Goal: Task Accomplishment & Management: Complete application form

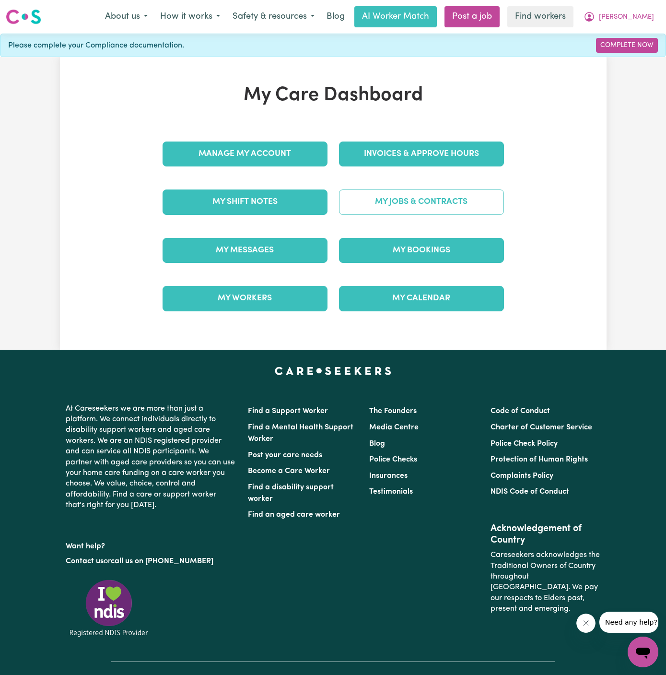
click at [451, 205] on link "My Jobs & Contracts" at bounding box center [421, 201] width 165 height 25
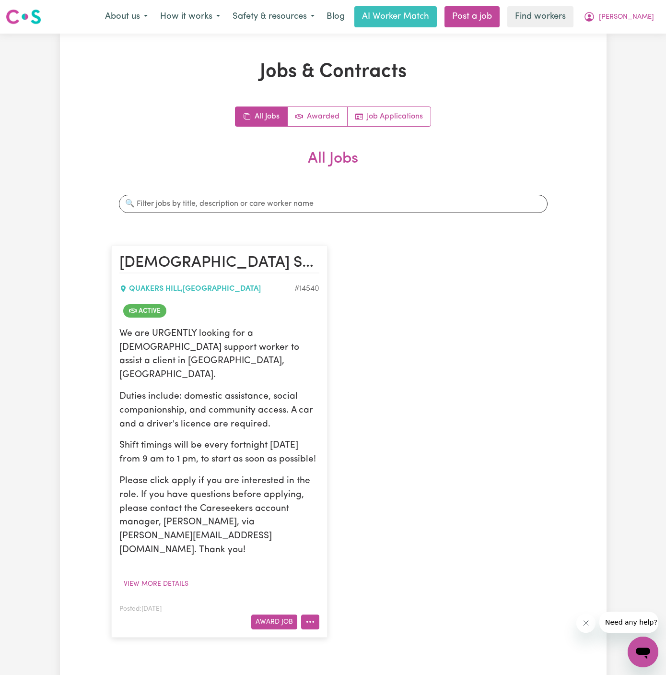
click at [318, 614] on button "More options" at bounding box center [310, 621] width 18 height 15
click at [335, 532] on link "Hide Job" at bounding box center [348, 541] width 93 height 19
click at [163, 576] on button "View more details" at bounding box center [155, 583] width 73 height 15
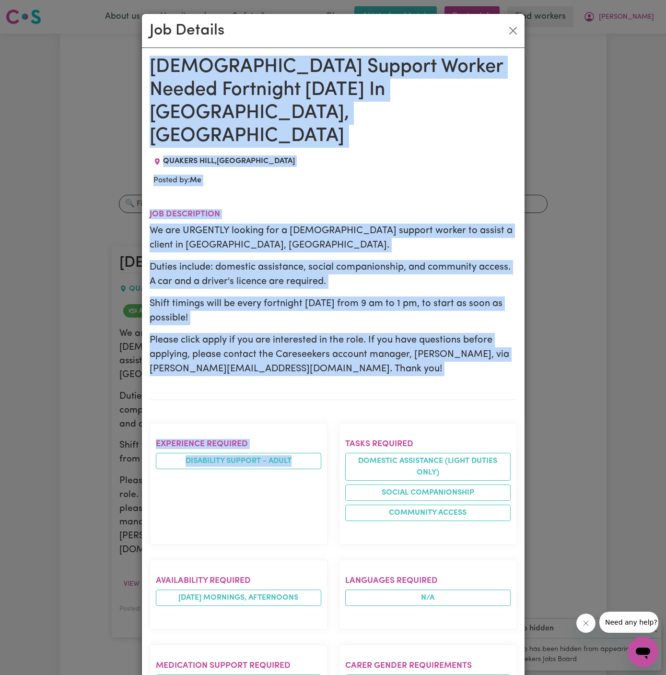
drag, startPoint x: 151, startPoint y: 64, endPoint x: 256, endPoint y: 674, distance: 619.2
click at [256, 674] on div "Female Support Worker Needed Fortnight Saturday In Quakers Hill, NSW QUAKERS HI…" at bounding box center [333, 580] width 367 height 1048
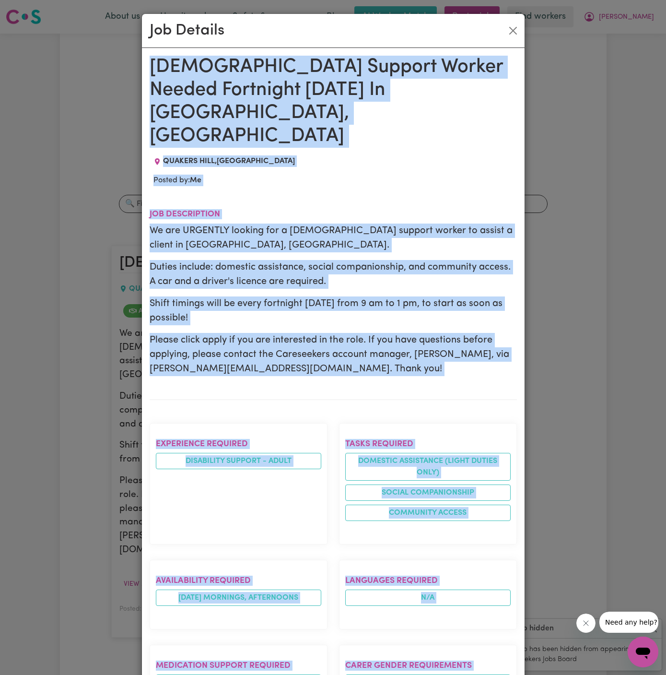
scroll to position [373, 0]
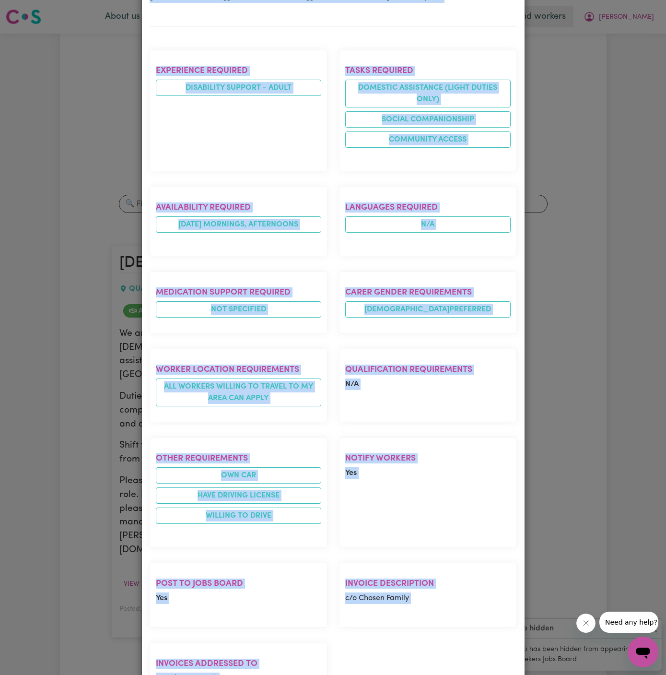
copy div "Female Support Worker Needed Fortnight Saturday In Quakers Hill, NSW QUAKERS HI…"
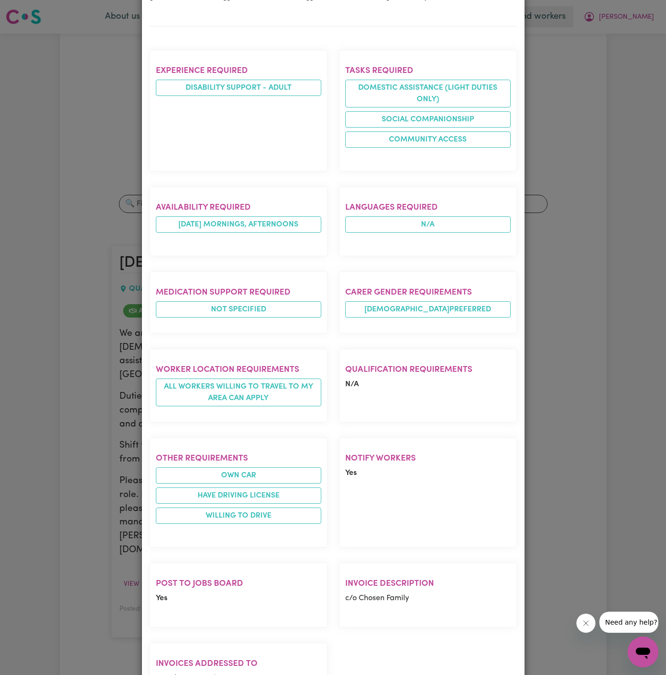
click at [592, 534] on div "Job Details Female Support Worker Needed Fortnight Saturday In Quakers Hill, NS…" at bounding box center [333, 337] width 666 height 675
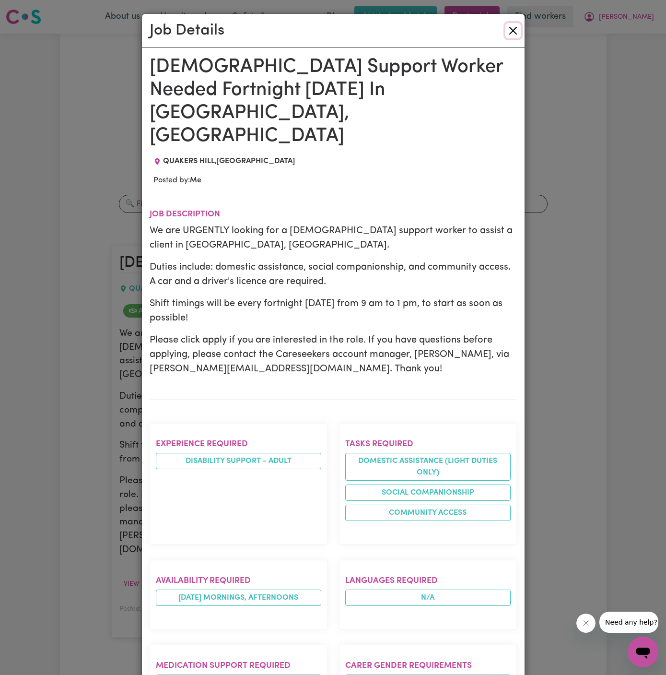
click at [514, 31] on button "Close" at bounding box center [512, 30] width 15 height 15
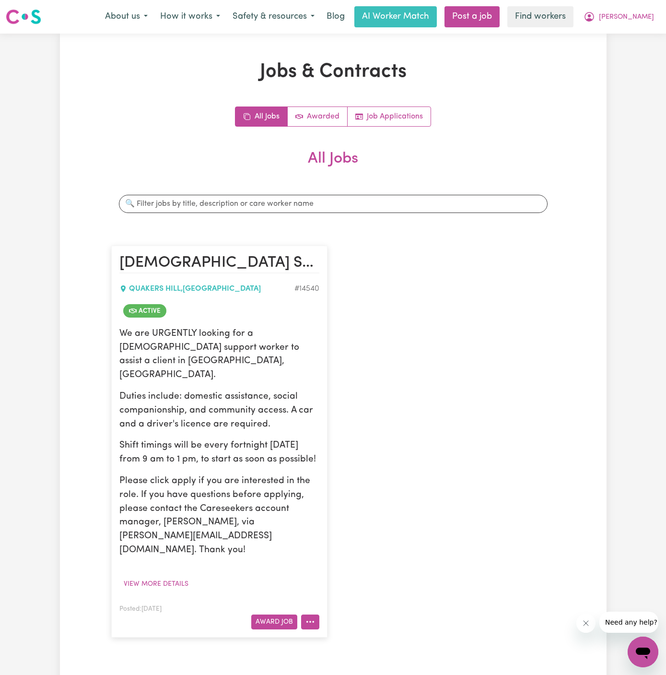
click at [312, 614] on button "More options" at bounding box center [310, 621] width 18 height 15
click at [363, 532] on link "Hide Job" at bounding box center [348, 541] width 93 height 19
click at [378, 115] on link "Job Applications" at bounding box center [389, 116] width 83 height 19
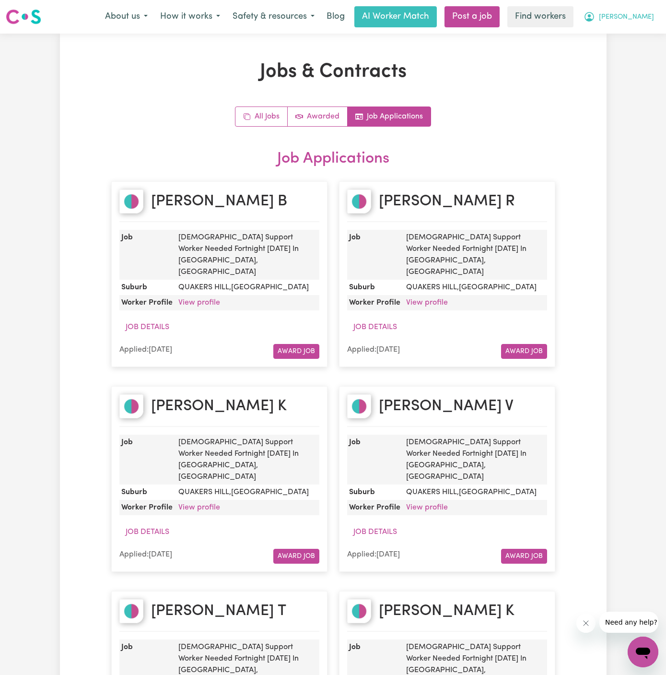
click at [646, 12] on span "[PERSON_NAME]" at bounding box center [626, 17] width 55 height 11
click at [618, 38] on link "My Dashboard" at bounding box center [622, 37] width 76 height 18
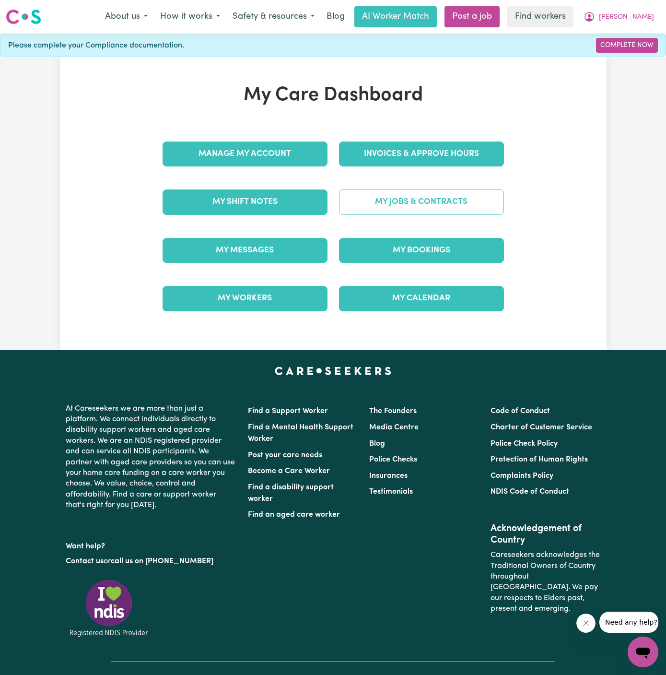
click at [401, 198] on link "My Jobs & Contracts" at bounding box center [421, 201] width 165 height 25
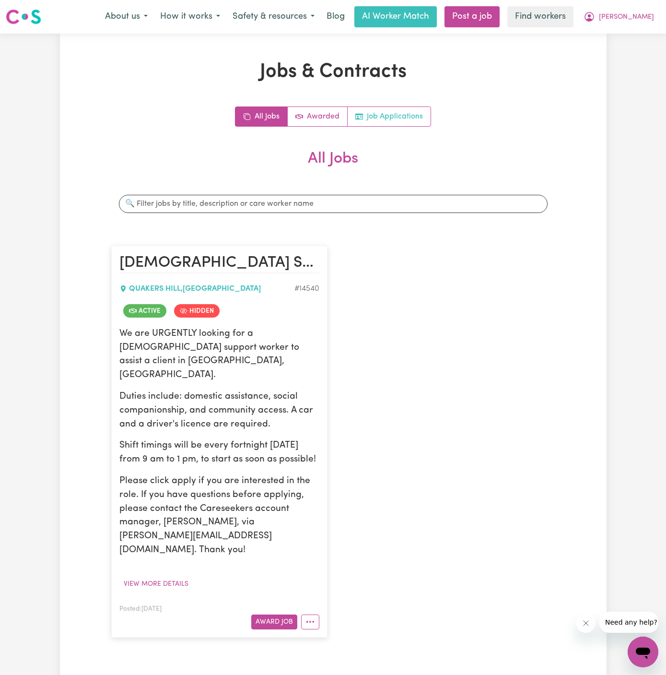
click at [391, 107] on link "Job Applications" at bounding box center [389, 116] width 83 height 19
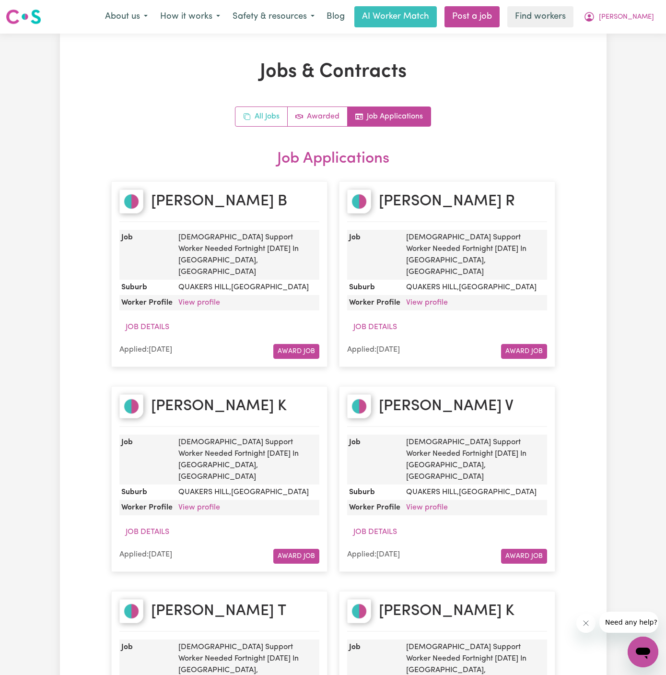
click at [248, 123] on link "All Jobs" at bounding box center [261, 116] width 52 height 19
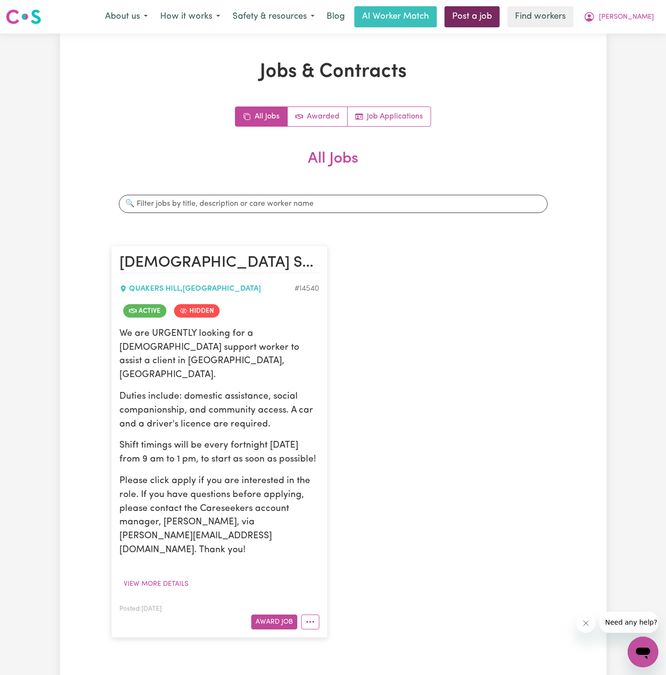
click at [500, 18] on link "Post a job" at bounding box center [471, 16] width 55 height 21
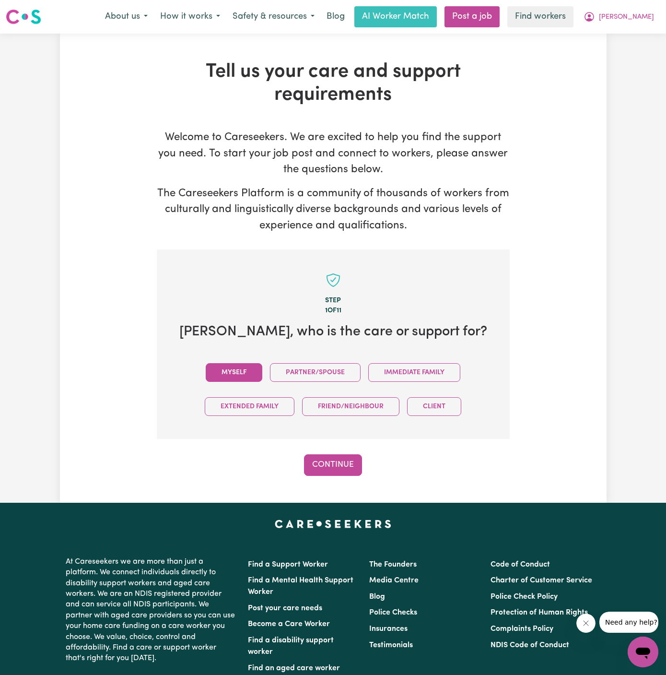
click at [233, 369] on button "Myself" at bounding box center [234, 372] width 57 height 19
click at [323, 470] on button "Continue" at bounding box center [333, 464] width 58 height 21
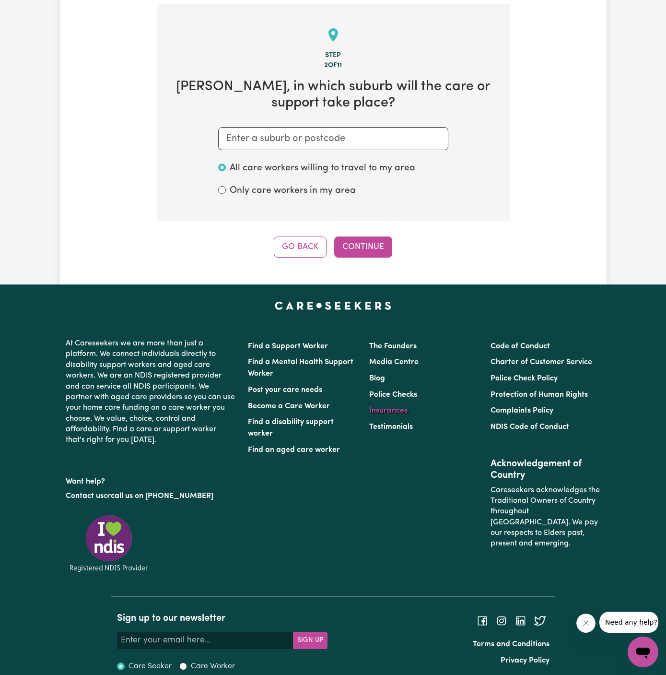
scroll to position [249, 0]
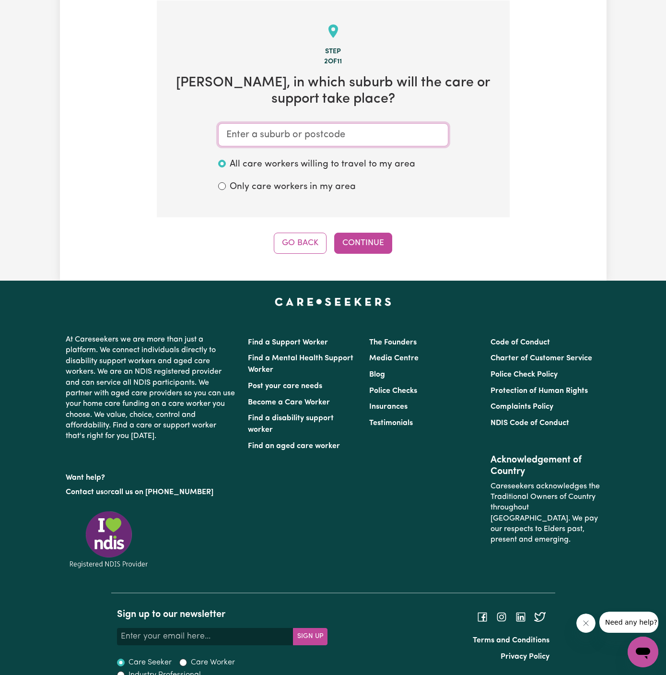
click at [381, 139] on input "text" at bounding box center [333, 134] width 230 height 23
paste input "Quakers Hill"
type input "Quakers Hill"
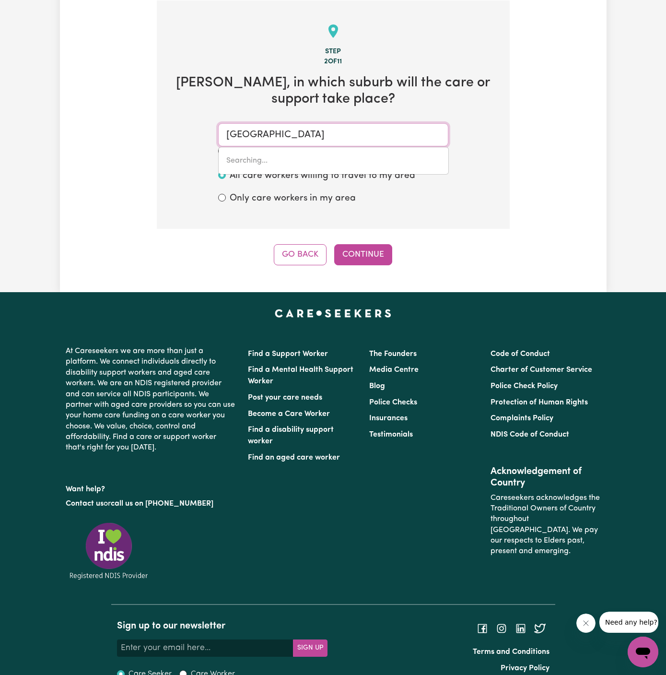
type input "Quakers Hill, New South Wales, 2763"
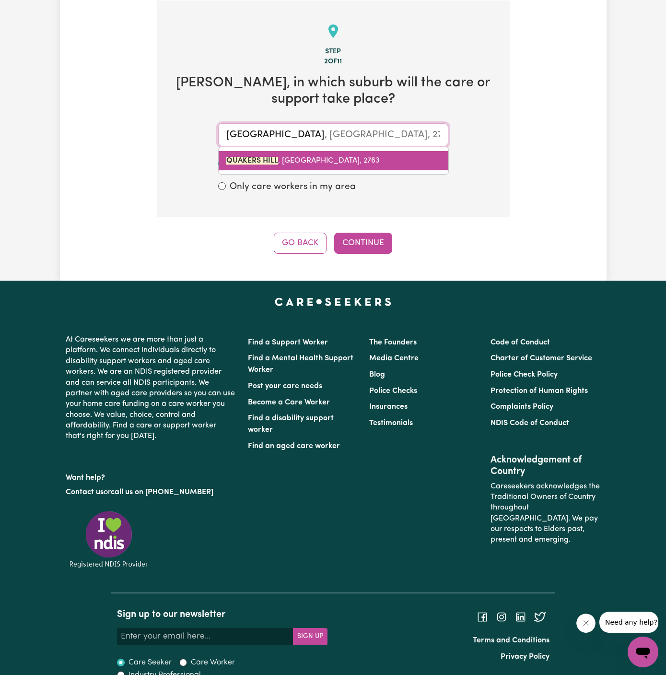
click at [327, 161] on span "QUAKERS HILL , New South Wales, 2763" at bounding box center [302, 161] width 153 height 8
type input "QUAKERS HILL, New South Wales, 2763"
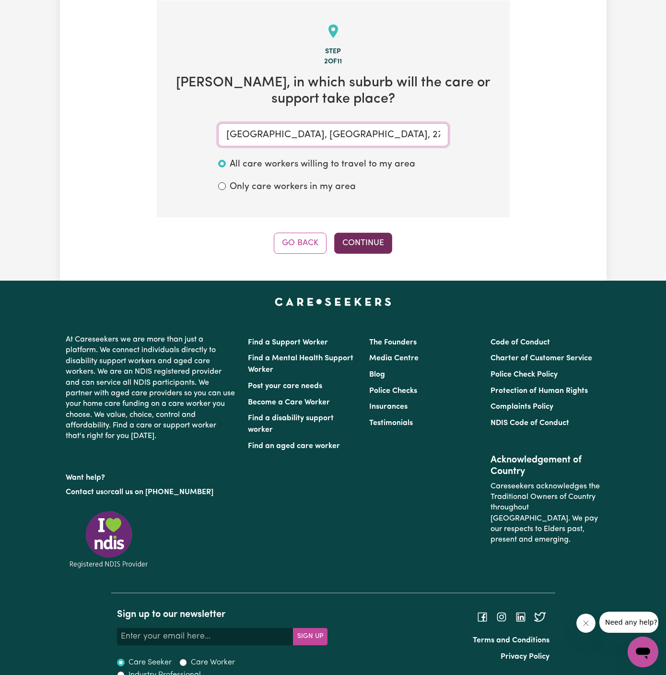
type input "QUAKERS HILL, New South Wales, 2763"
click at [362, 251] on button "Continue" at bounding box center [363, 243] width 58 height 21
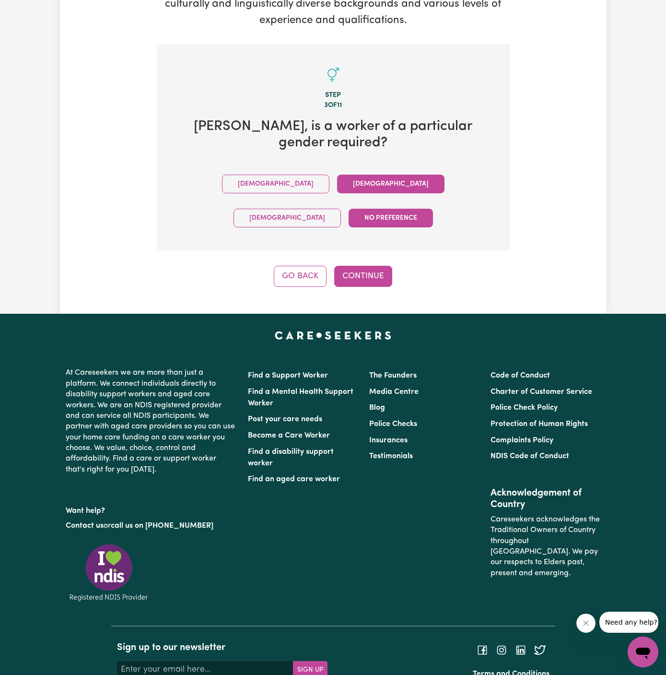
click at [337, 175] on button "Female" at bounding box center [390, 184] width 107 height 19
click at [357, 266] on button "Continue" at bounding box center [363, 276] width 58 height 21
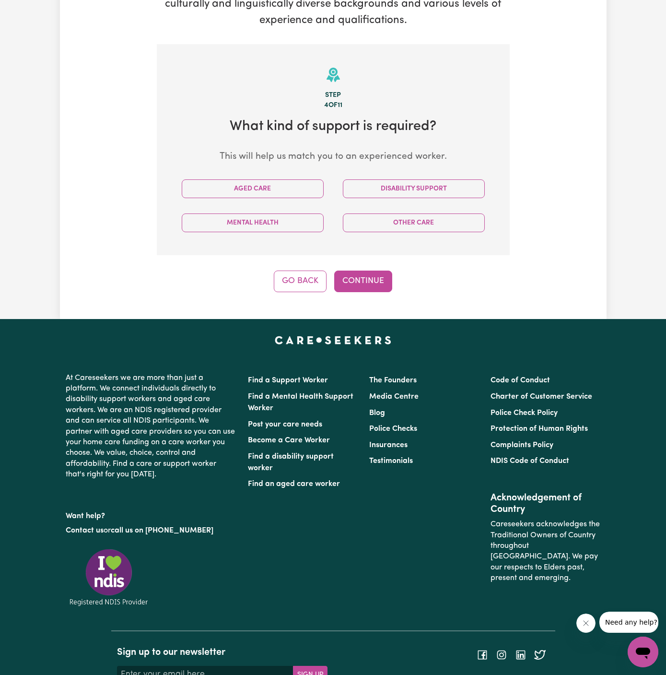
scroll to position [249, 0]
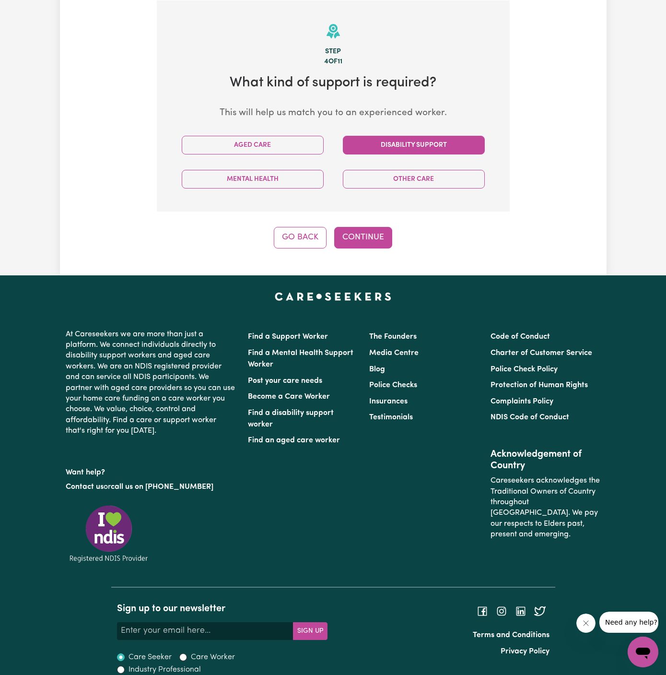
click at [453, 144] on button "Disability Support" at bounding box center [414, 145] width 142 height 19
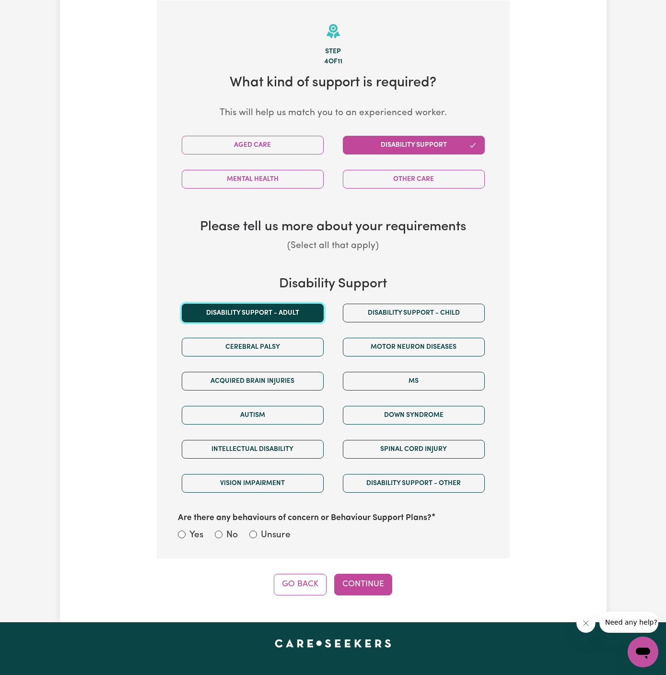
click at [282, 310] on button "Disability support - Adult" at bounding box center [253, 312] width 142 height 19
click at [283, 536] on label "Unsure" at bounding box center [276, 535] width 30 height 14
click at [257, 536] on input "Unsure" at bounding box center [253, 534] width 8 height 8
radio input "true"
click at [366, 581] on button "Continue" at bounding box center [363, 583] width 58 height 21
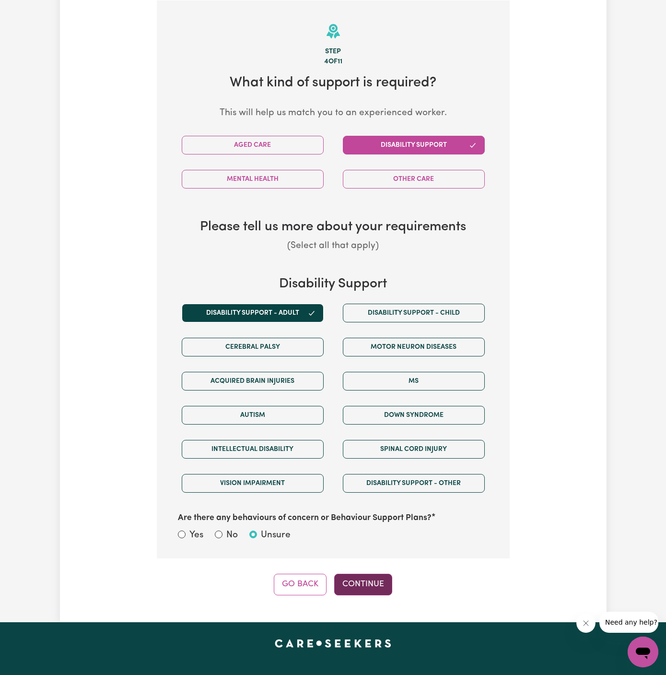
select select "PRIVATELY"
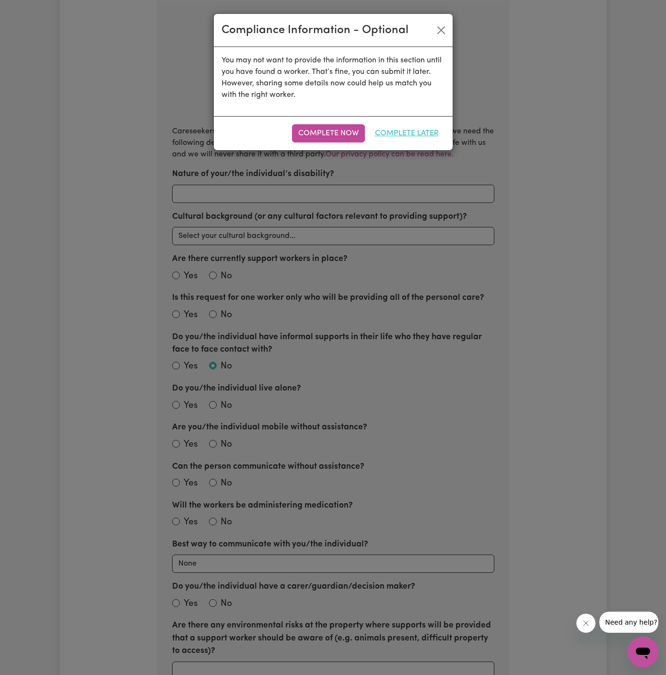
click at [400, 126] on button "Complete Later" at bounding box center [407, 133] width 76 height 18
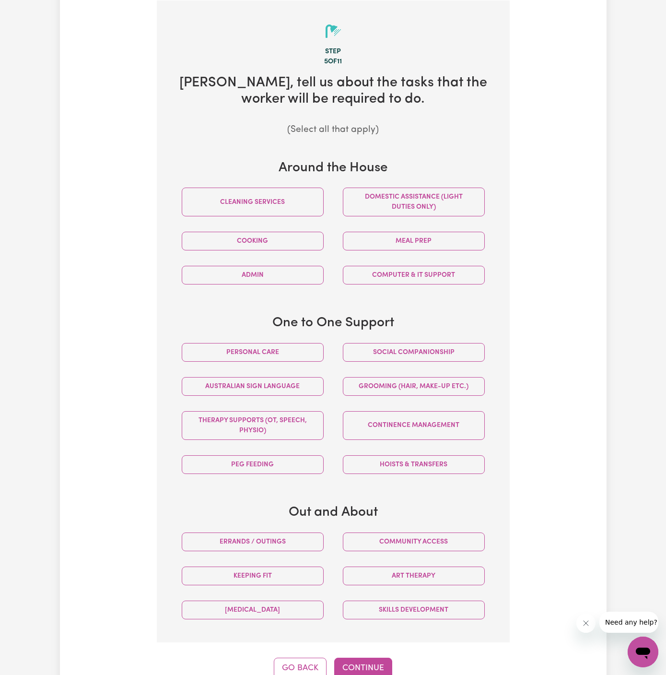
click at [360, 181] on div "Domestic assistance (light duties only)" at bounding box center [413, 202] width 161 height 44
click at [360, 193] on button "Domestic assistance (light duties only)" at bounding box center [414, 201] width 142 height 29
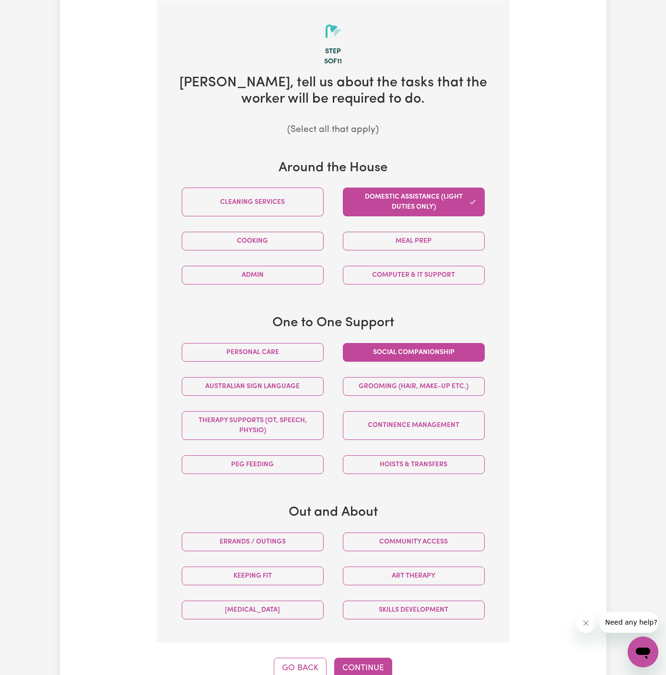
click at [404, 348] on button "Social companionship" at bounding box center [414, 352] width 142 height 19
click at [425, 537] on button "Community access" at bounding box center [414, 541] width 142 height 19
click at [365, 662] on button "Continue" at bounding box center [363, 667] width 58 height 21
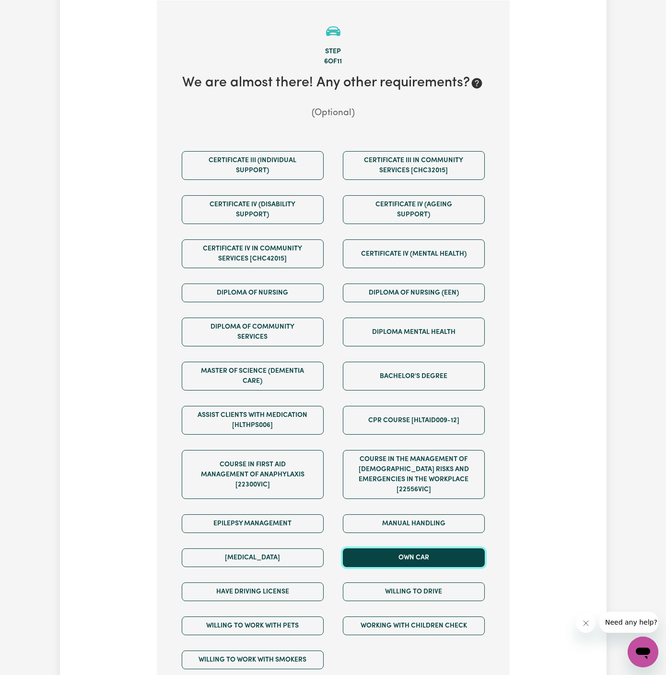
click at [404, 548] on button "Own Car" at bounding box center [414, 557] width 142 height 19
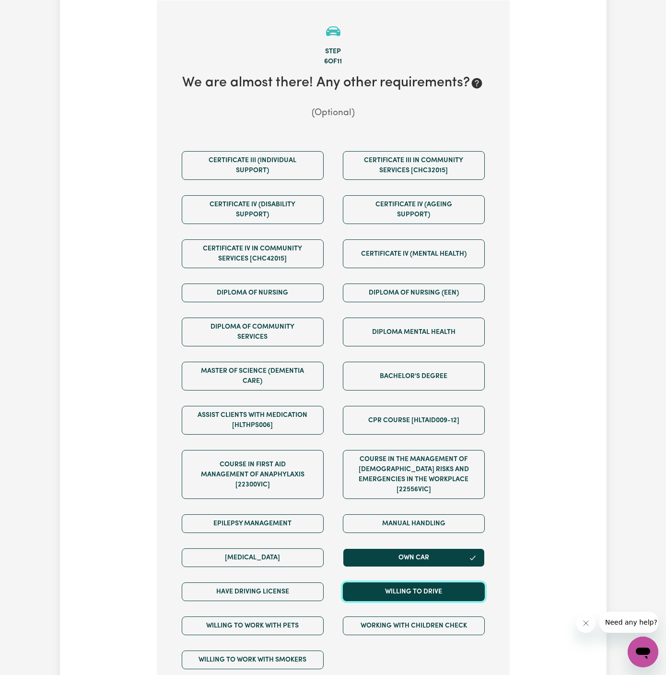
click at [405, 582] on button "Willing to drive" at bounding box center [414, 591] width 142 height 19
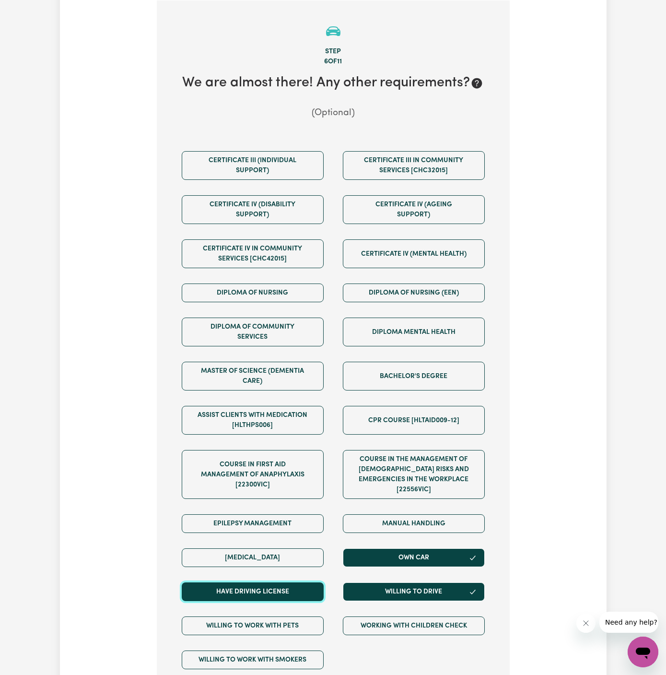
click at [268, 582] on button "Have driving license" at bounding box center [253, 591] width 142 height 19
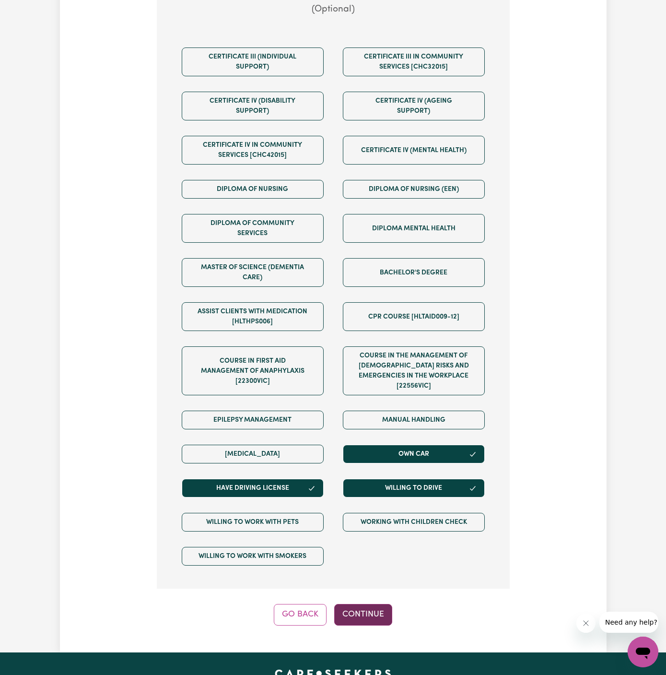
click at [349, 604] on button "Continue" at bounding box center [363, 614] width 58 height 21
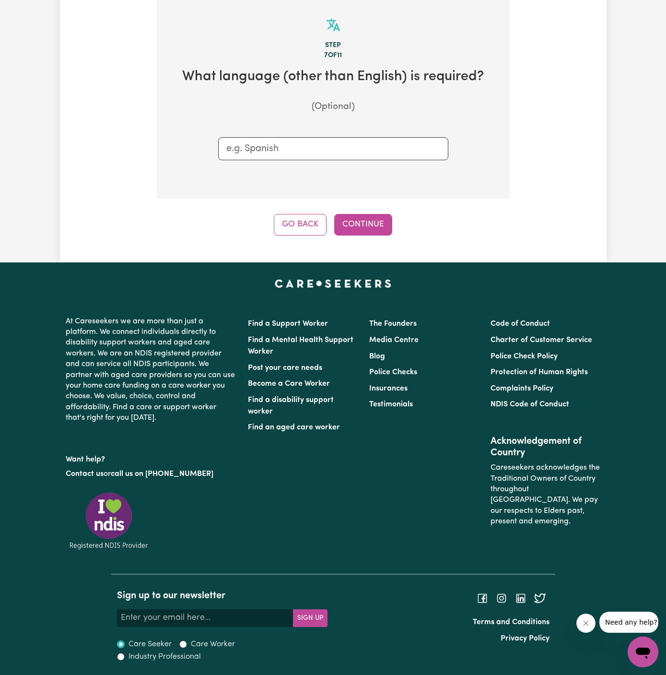
scroll to position [249, 0]
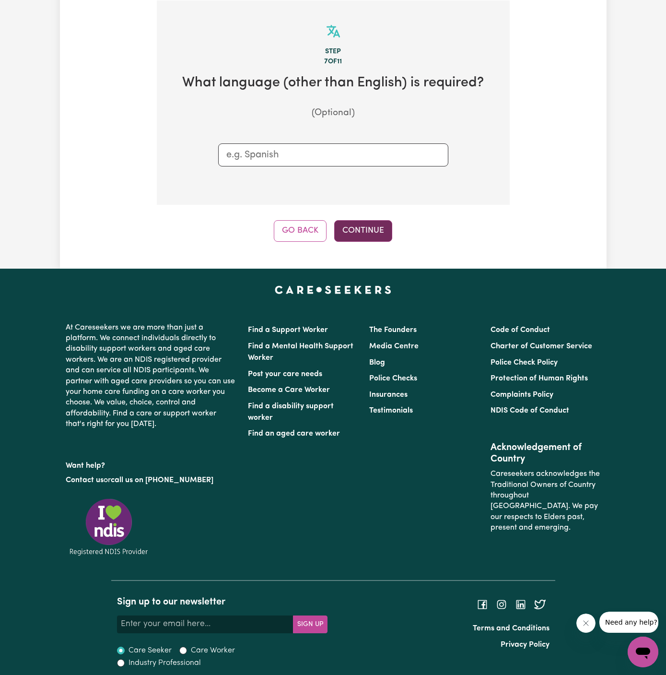
click at [361, 223] on button "Continue" at bounding box center [363, 230] width 58 height 21
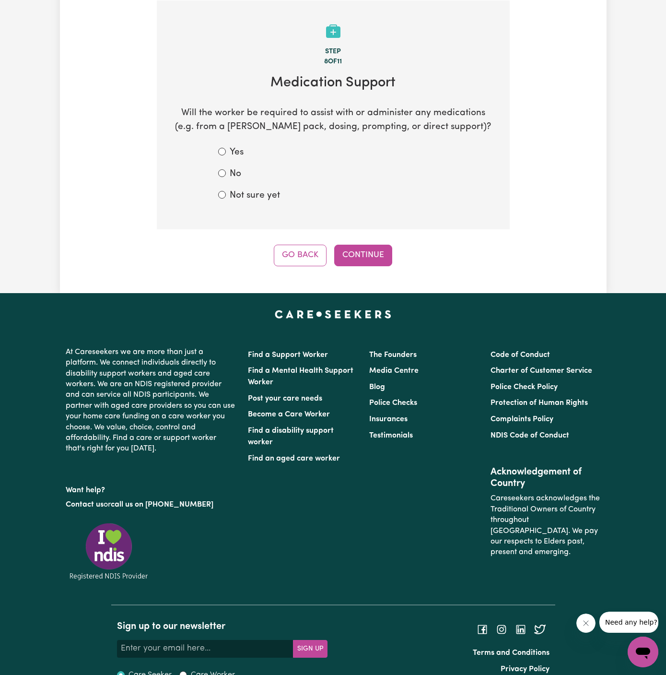
click at [236, 175] on label "No" at bounding box center [236, 174] width 12 height 14
click at [226, 175] on input "No" at bounding box center [222, 173] width 8 height 8
radio input "true"
click at [261, 196] on label "Not sure yet" at bounding box center [255, 196] width 50 height 14
click at [226, 196] on input "Not sure yet" at bounding box center [222, 195] width 8 height 8
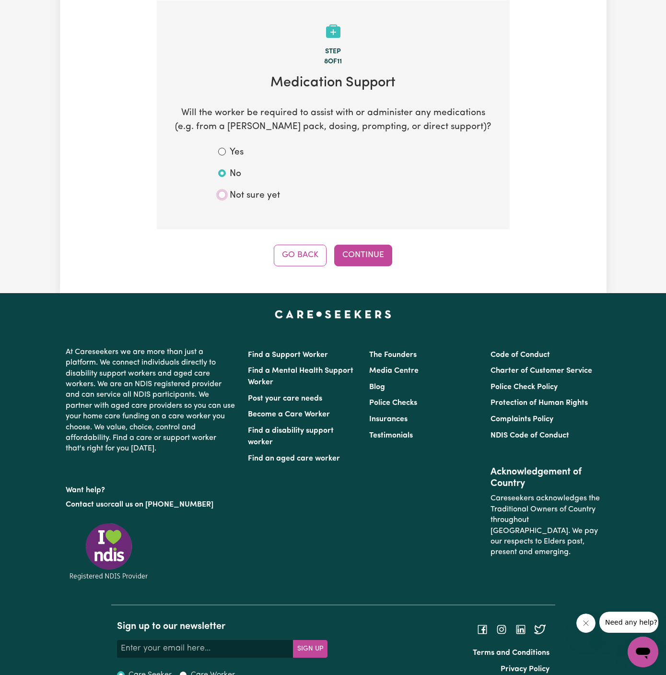
radio input "true"
click at [232, 170] on label "No" at bounding box center [236, 174] width 12 height 14
click at [226, 170] on input "No" at bounding box center [222, 173] width 8 height 8
radio input "true"
click at [373, 260] on button "Continue" at bounding box center [363, 255] width 58 height 21
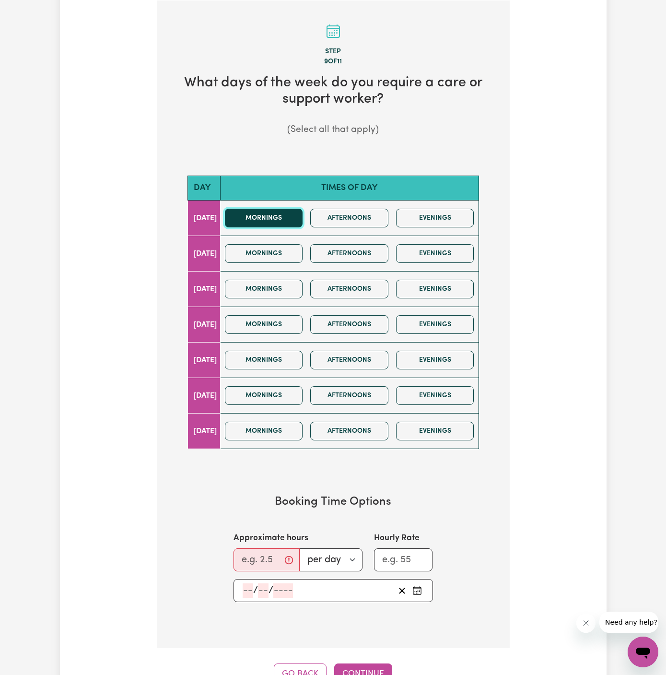
click at [287, 221] on button "Mornings" at bounding box center [264, 218] width 78 height 19
click at [377, 221] on button "Afternoons" at bounding box center [349, 218] width 78 height 19
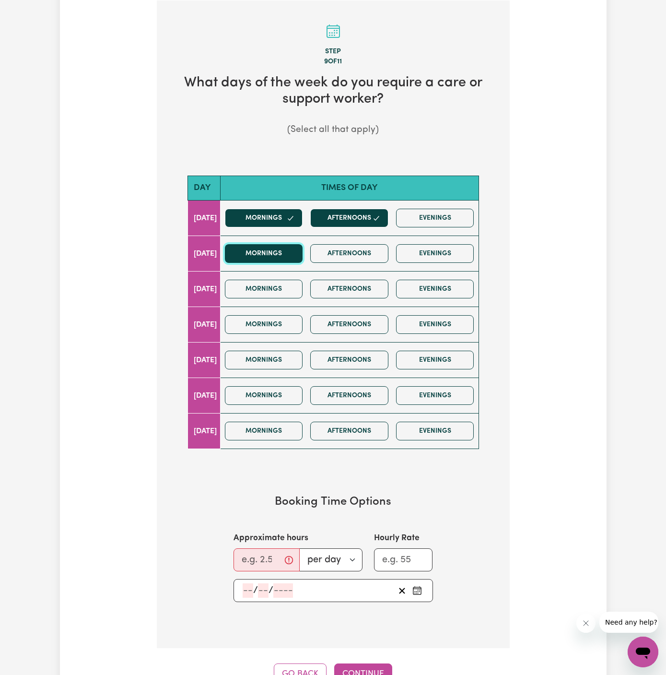
click at [292, 253] on button "Mornings" at bounding box center [264, 253] width 78 height 19
click at [347, 253] on button "Afternoons" at bounding box center [349, 253] width 78 height 19
click at [276, 327] on button "Mornings" at bounding box center [264, 324] width 78 height 19
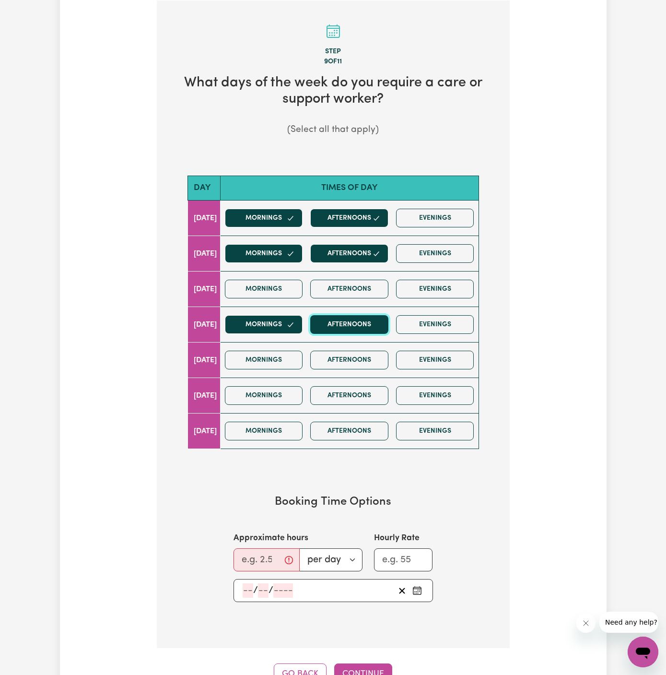
click at [340, 330] on button "Afternoons" at bounding box center [349, 324] width 78 height 19
click at [259, 548] on input "Approximate hours" at bounding box center [266, 559] width 66 height 23
click at [250, 555] on input "Approximate hours" at bounding box center [266, 559] width 66 height 23
type input "4"
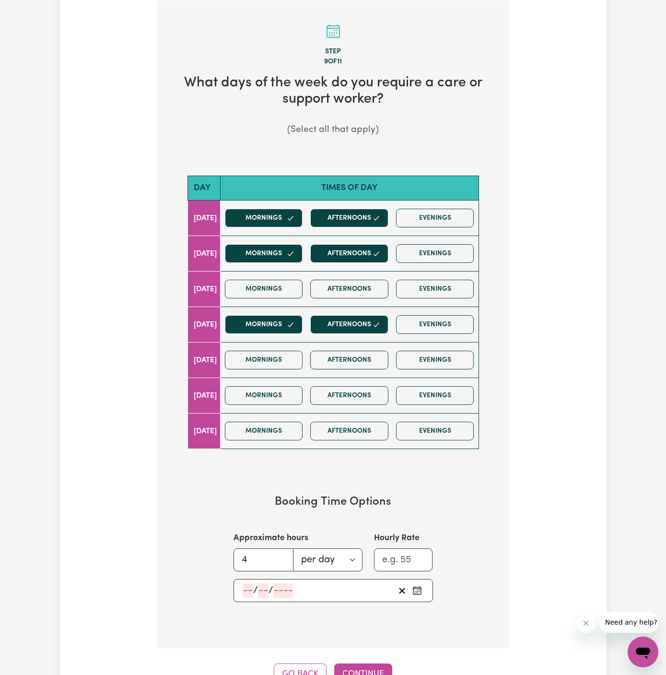
click at [246, 583] on input "number" at bounding box center [248, 590] width 11 height 14
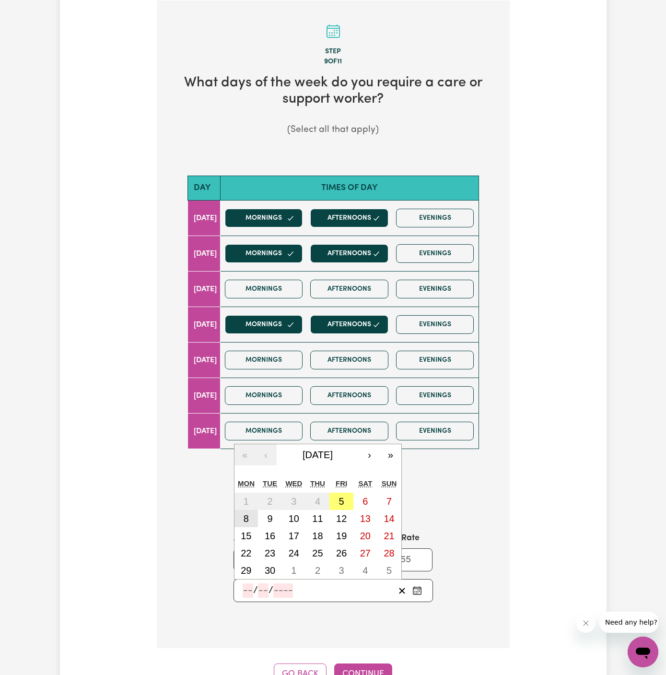
click at [245, 518] on abbr "8" at bounding box center [246, 518] width 5 height 11
type input "2025-09-08"
type input "8"
type input "9"
type input "2025"
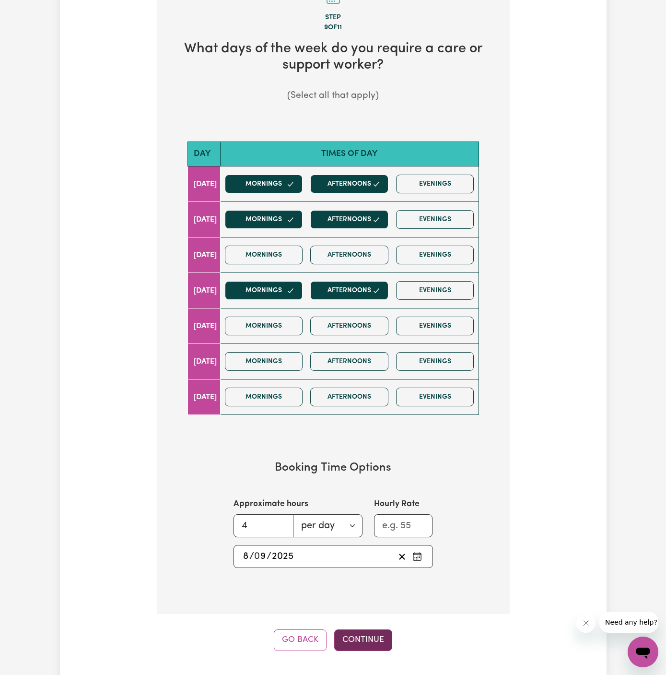
click at [364, 631] on button "Continue" at bounding box center [363, 639] width 58 height 21
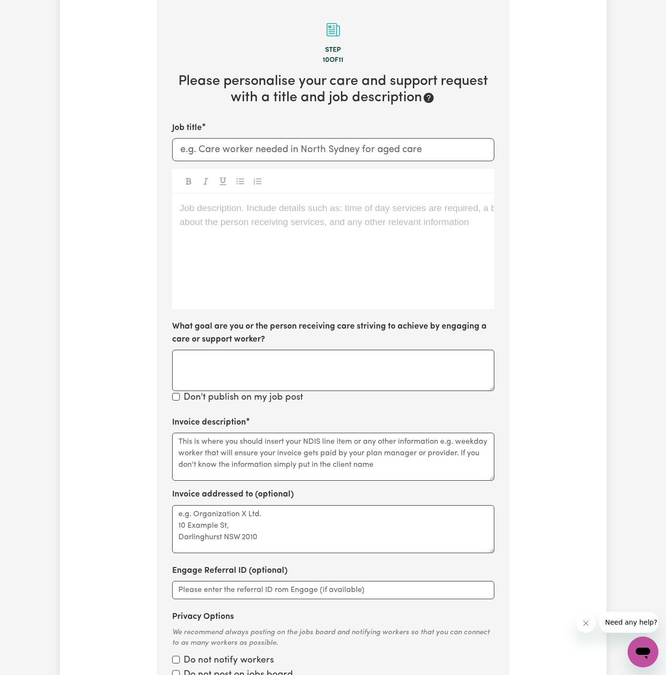
scroll to position [249, 0]
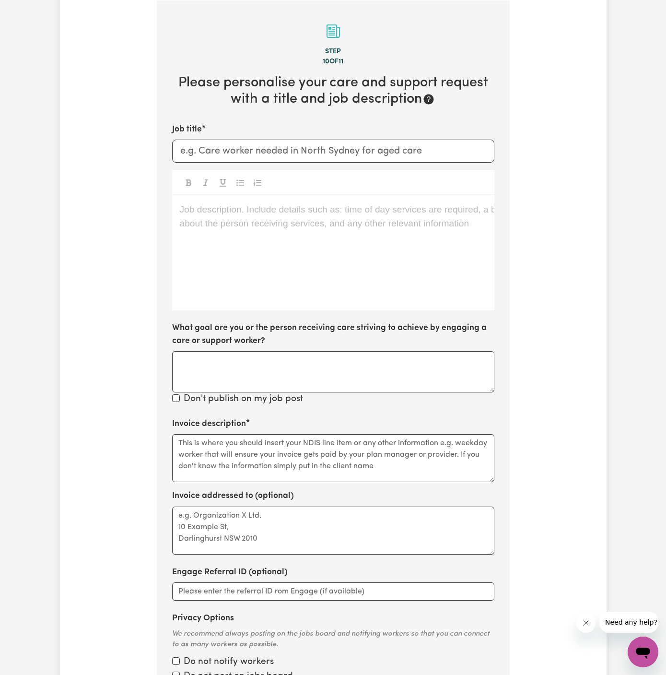
click at [311, 240] on div "Job description. Include details such as: time of day services are required, a …" at bounding box center [333, 252] width 322 height 115
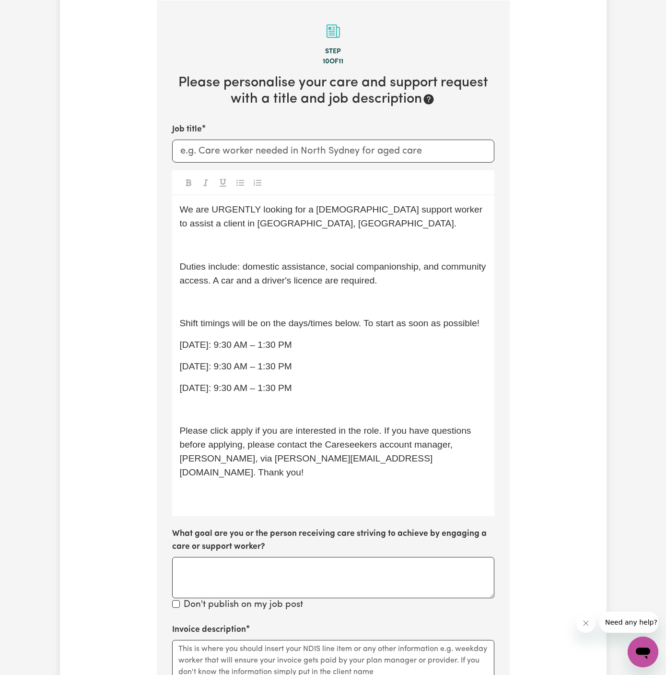
click at [255, 288] on div "We are URGENTLY looking for a female support worker to assist a client in Quake…" at bounding box center [333, 355] width 322 height 321
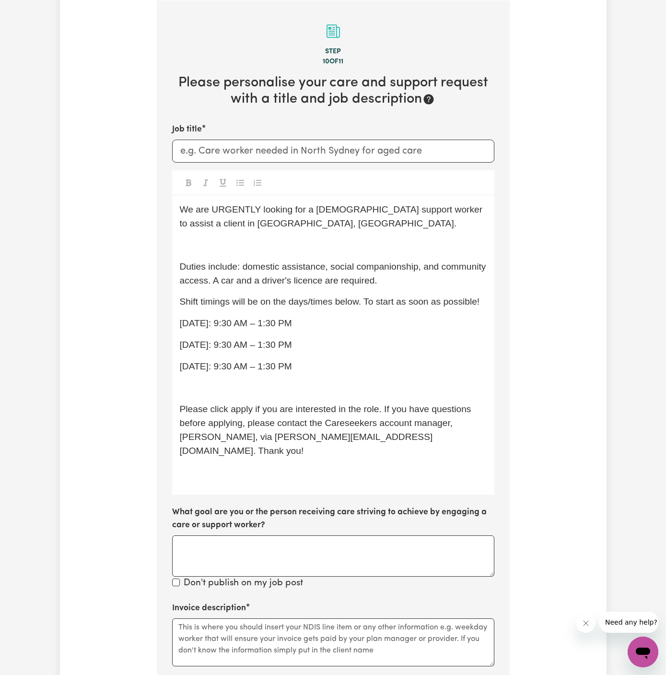
click at [280, 238] on p "﻿" at bounding box center [333, 245] width 307 height 14
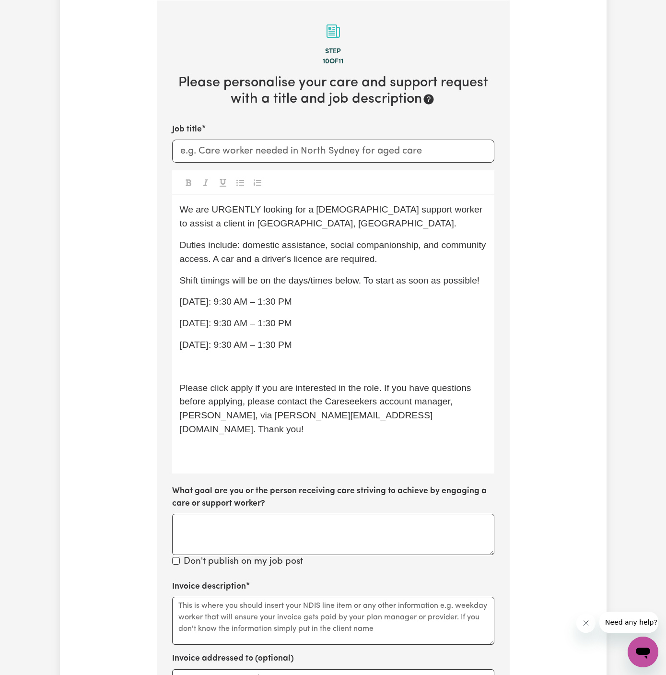
click at [237, 213] on span "We are URGENTLY looking for a female support worker to assist a client in Quake…" at bounding box center [332, 216] width 305 height 24
click at [382, 240] on span "Duties include: domestic assistance, social companionship, and community access…" at bounding box center [334, 252] width 309 height 24
click at [212, 265] on p "Duties include: domestic assistance, social companionship, and community access…" at bounding box center [333, 252] width 307 height 28
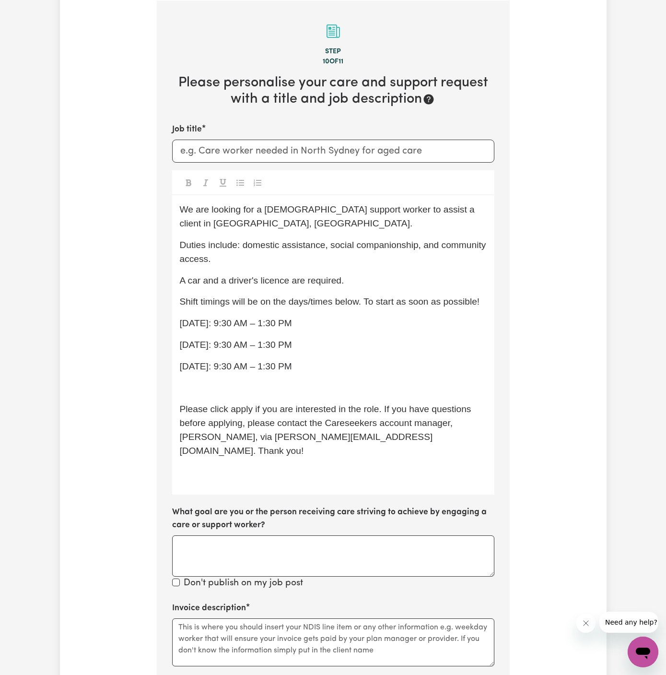
click at [286, 331] on div "We are looking for a female support worker to assist a client in Quakers Hill, …" at bounding box center [333, 344] width 322 height 299
drag, startPoint x: 313, startPoint y: 372, endPoint x: 161, endPoint y: 310, distance: 163.5
click at [161, 310] on section "Step 10 of 11 Please personalise your care and support request with a title and…" at bounding box center [333, 445] width 353 height 890
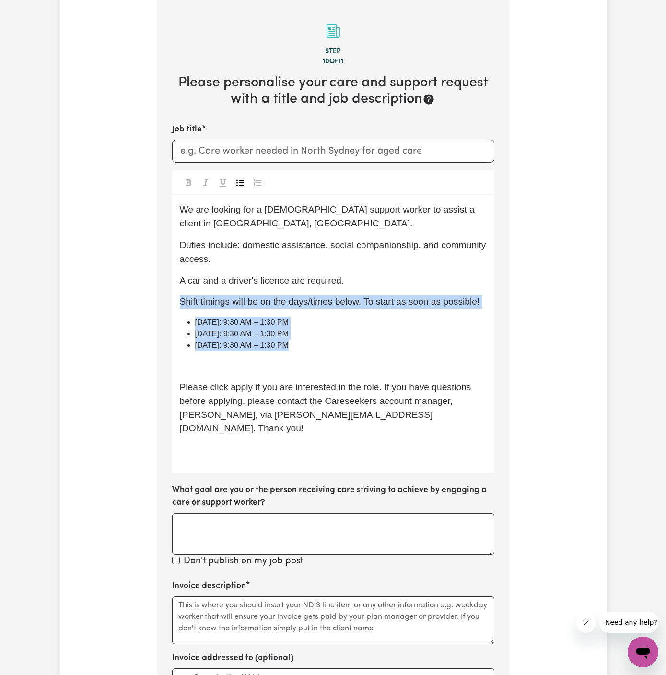
click at [244, 185] on button "Toggle undefined" at bounding box center [239, 182] width 13 height 12
click at [254, 367] on p "﻿" at bounding box center [333, 366] width 307 height 14
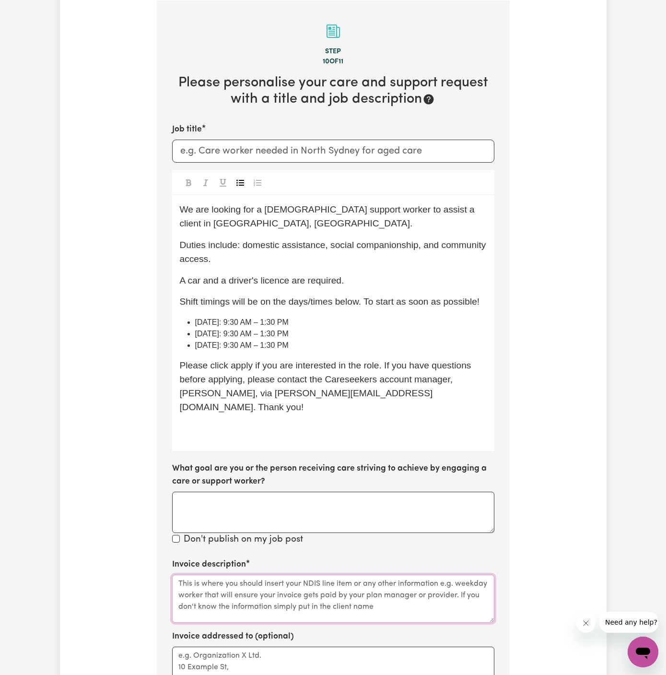
click at [251, 594] on textarea "Invoice description" at bounding box center [333, 598] width 322 height 48
paste textarea "c/o Chosen Family"
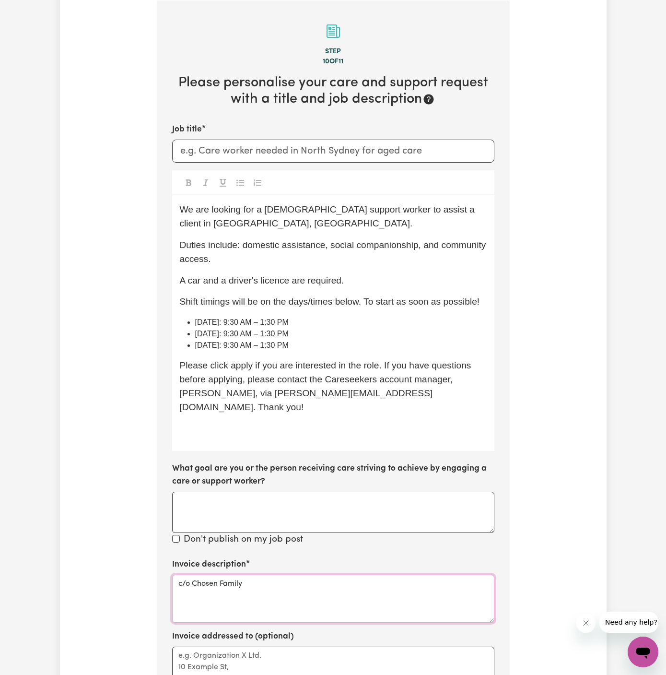
type textarea "c/o Chosen Family"
click at [251, 646] on textarea "Invoice addressed to (optional)" at bounding box center [333, 670] width 322 height 48
paste textarea "c/o Chosen Family"
type textarea "c/o Chosen Family"
click at [289, 421] on p "﻿" at bounding box center [333, 428] width 307 height 14
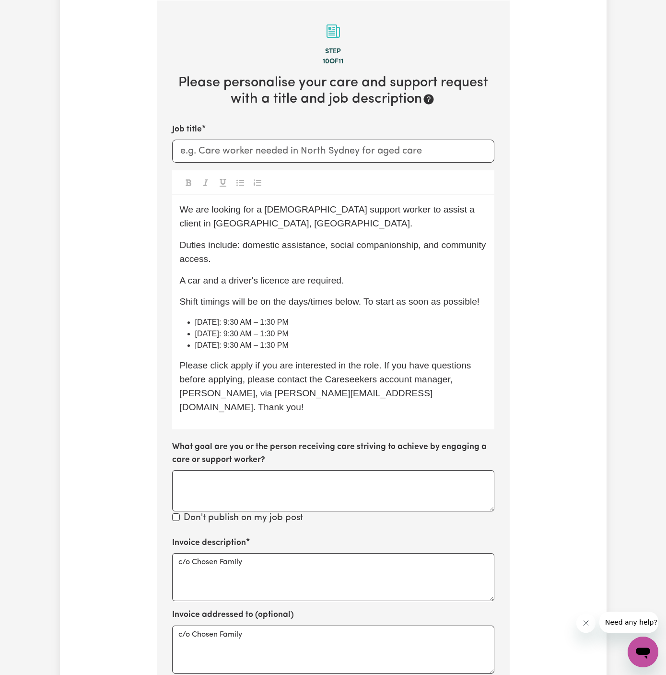
click at [310, 338] on li "Tuesday: 9:30 AM – 1:30 PM" at bounding box center [341, 334] width 292 height 12
click at [246, 362] on span "Please click apply if you are interested in the role. If you have questions bef…" at bounding box center [327, 385] width 294 height 51
click at [302, 348] on li "Thursday: 9:30 AM – 1:30 PM" at bounding box center [341, 345] width 292 height 12
click at [264, 321] on span "Monday: 9:30 AM – 1:30 PM" at bounding box center [241, 322] width 93 height 8
click at [292, 326] on li "Monday: 9:30 AM to 1:30 PM" at bounding box center [341, 322] width 292 height 12
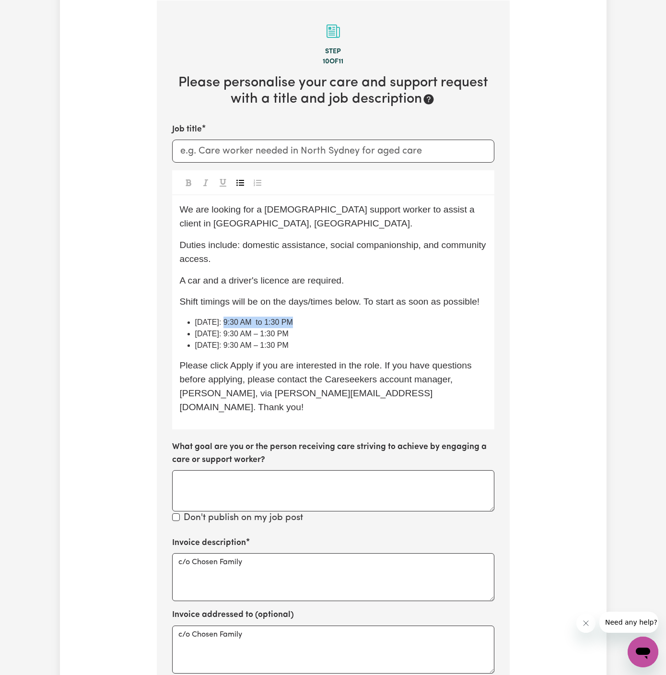
drag, startPoint x: 304, startPoint y: 326, endPoint x: 228, endPoint y: 323, distance: 76.8
click at [228, 323] on li "Monday: 9:30 AM to 1:30 PM" at bounding box center [341, 322] width 292 height 12
copy span "9:30 AM to 1:30 PM"
click at [262, 338] on li "Tuesday: 9:30 AM – 1:30 PM" at bounding box center [341, 334] width 292 height 12
drag, startPoint x: 228, startPoint y: 335, endPoint x: 333, endPoint y: 334, distance: 105.0
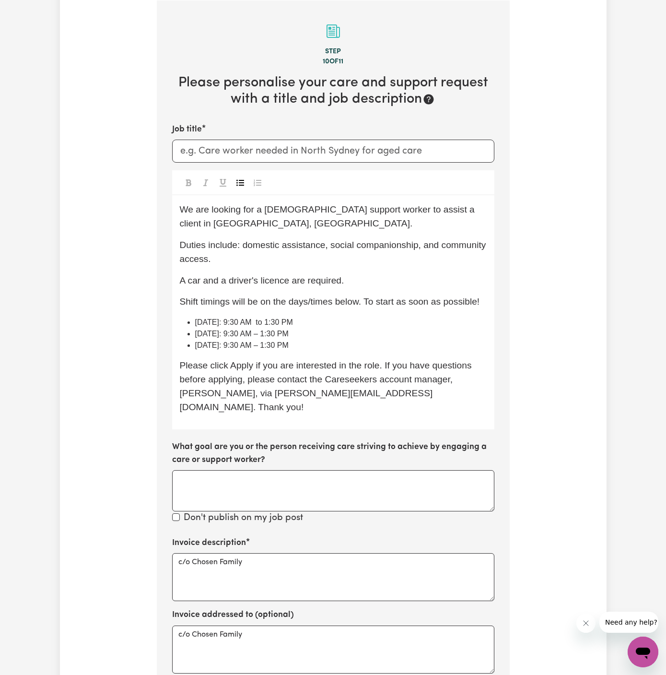
click at [333, 334] on li "Tuesday: 9:30 AM – 1:30 PM" at bounding box center [341, 334] width 292 height 12
drag, startPoint x: 233, startPoint y: 345, endPoint x: 371, endPoint y: 344, distance: 138.6
click at [371, 344] on li "Thursday: 9:30 AM – 1:30 PM" at bounding box center [341, 345] width 292 height 12
click at [374, 344] on li "Thursday: 9:30 AM to 1:30 PM" at bounding box center [341, 345] width 292 height 12
click at [257, 152] on input "Job title" at bounding box center [333, 151] width 322 height 23
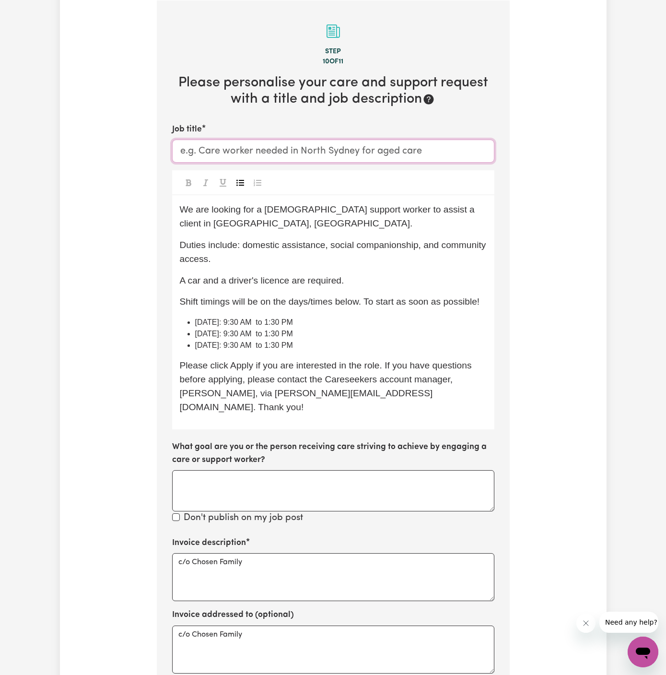
click at [257, 152] on input "Job title" at bounding box center [333, 151] width 322 height 23
paste input "Female Support Worker Needed Fortnight Saturday In Quakers Hill, NSW"
click at [334, 147] on input "Female Support Worker Needed Fortnight Saturday In Quakers Hill, NSW" at bounding box center [333, 151] width 322 height 23
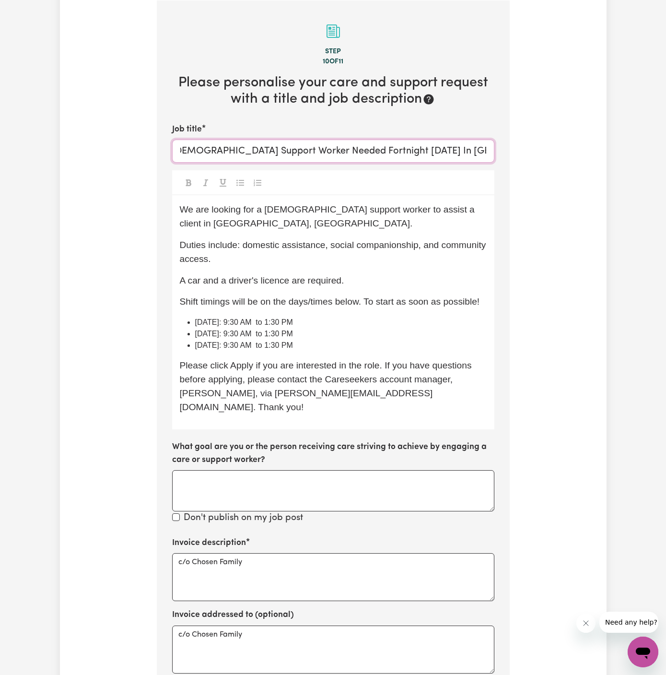
drag, startPoint x: 393, startPoint y: 152, endPoint x: 316, endPoint y: 148, distance: 76.8
click at [316, 148] on input "Female Support Worker Needed Fortnight Saturday In Quakers Hill, NSW" at bounding box center [333, 151] width 322 height 23
type input "Female Support Worker Needed In Quakers Hill, NSW"
click at [340, 196] on div "We are looking for a female support worker to assist a client in Quakers Hill, …" at bounding box center [333, 312] width 322 height 234
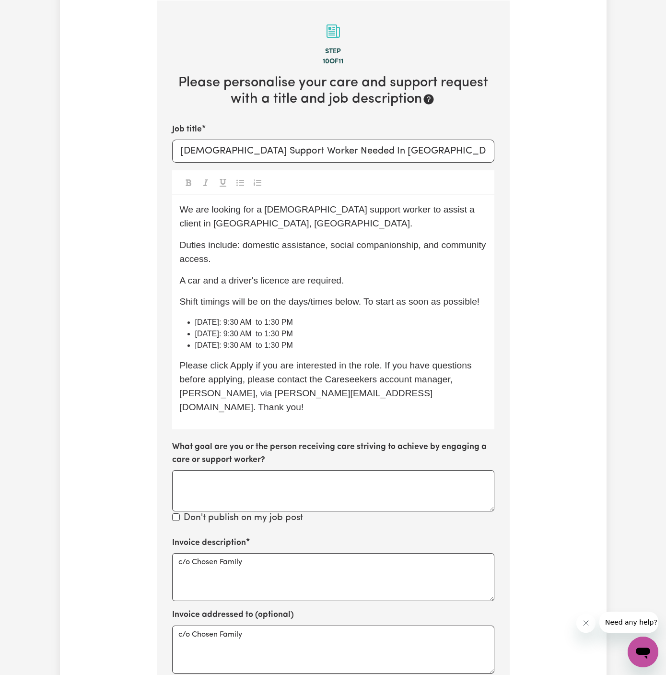
click at [388, 290] on div "We are looking for a female support worker to assist a client in Quakers Hill, …" at bounding box center [333, 312] width 322 height 234
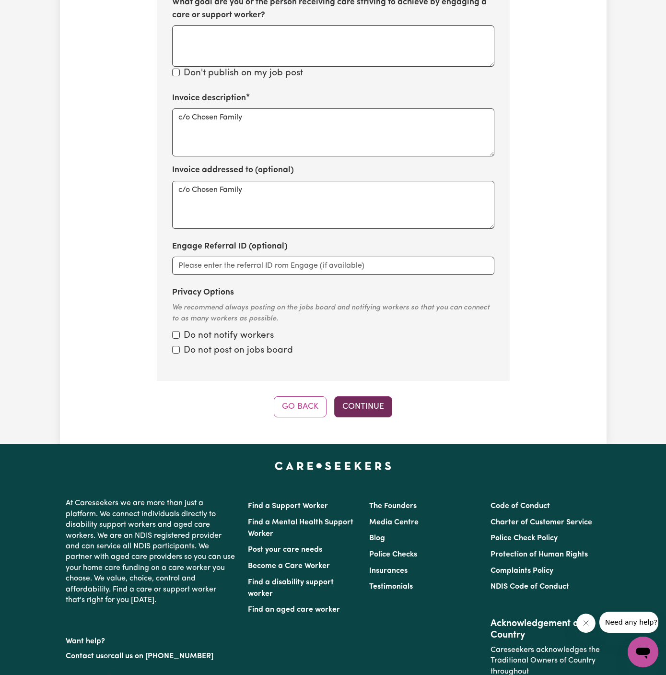
click at [375, 397] on button "Continue" at bounding box center [363, 406] width 58 height 21
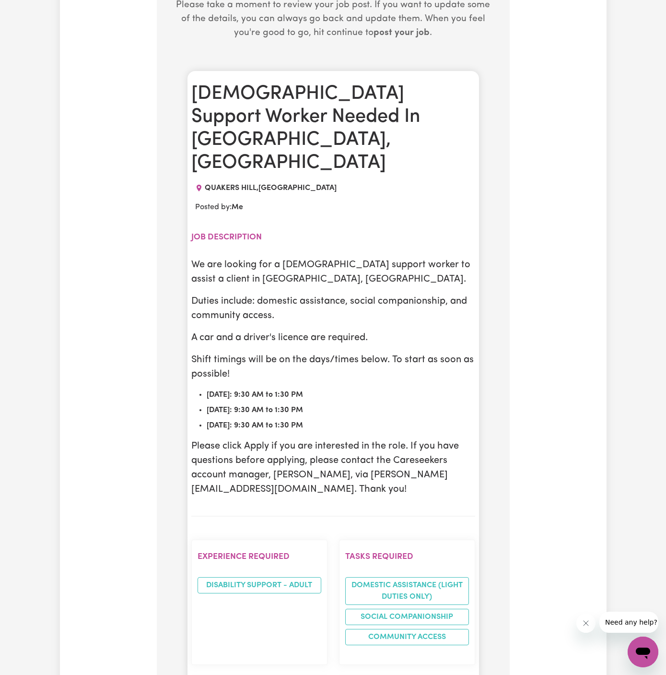
scroll to position [425, 0]
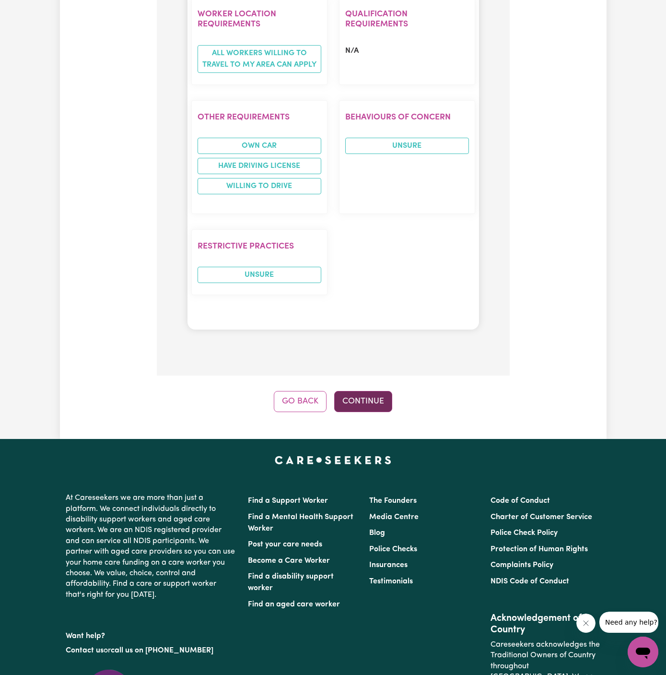
click at [375, 391] on button "Continue" at bounding box center [363, 401] width 58 height 21
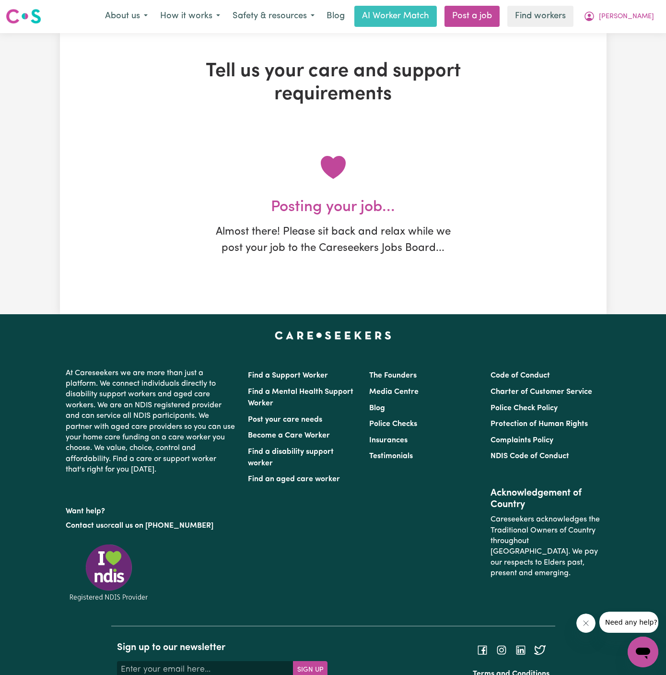
scroll to position [0, 0]
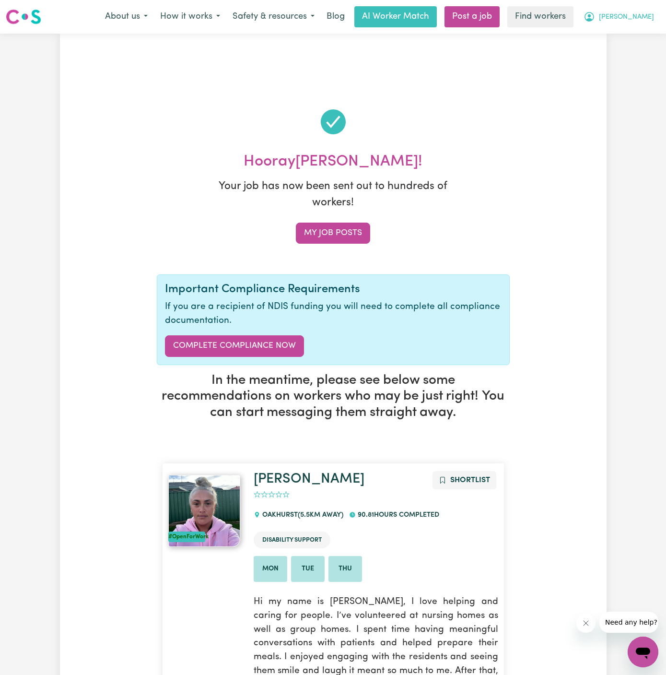
click at [648, 14] on span "[PERSON_NAME]" at bounding box center [626, 17] width 55 height 11
click at [641, 32] on link "My Dashboard" at bounding box center [622, 37] width 76 height 18
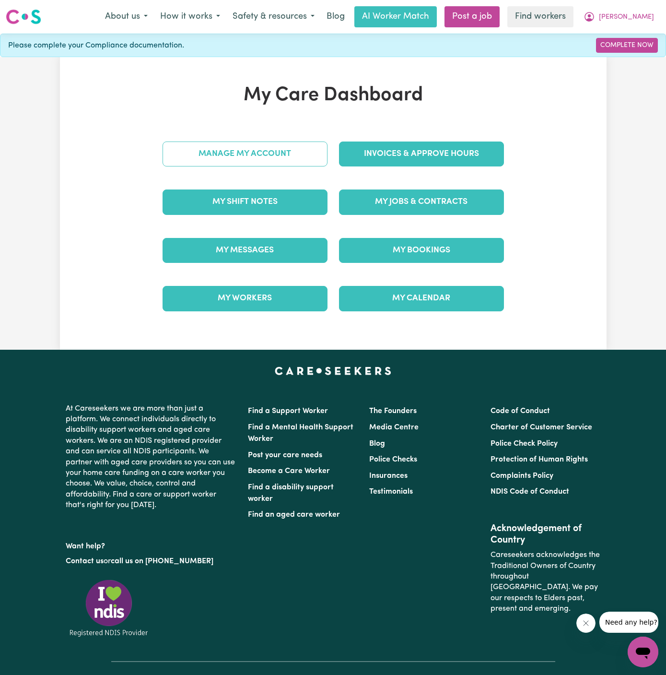
click at [271, 145] on link "Manage My Account" at bounding box center [245, 153] width 165 height 25
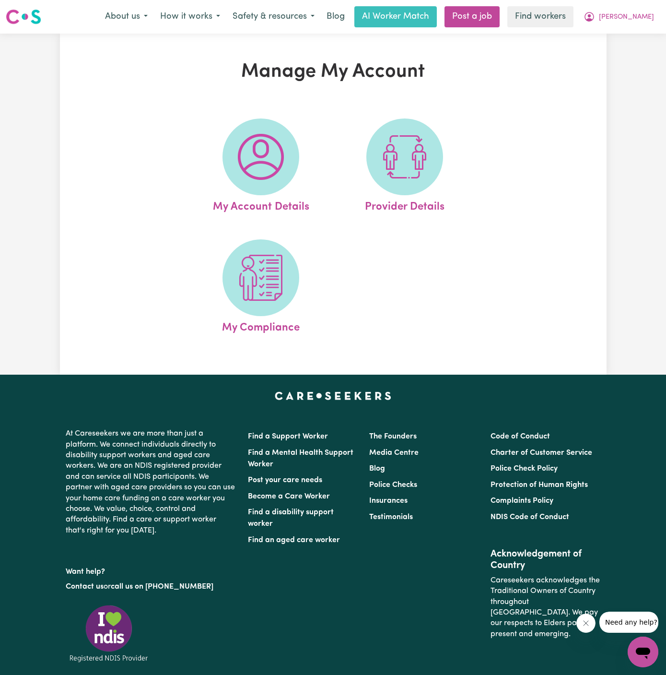
click at [271, 152] on img at bounding box center [261, 157] width 46 height 46
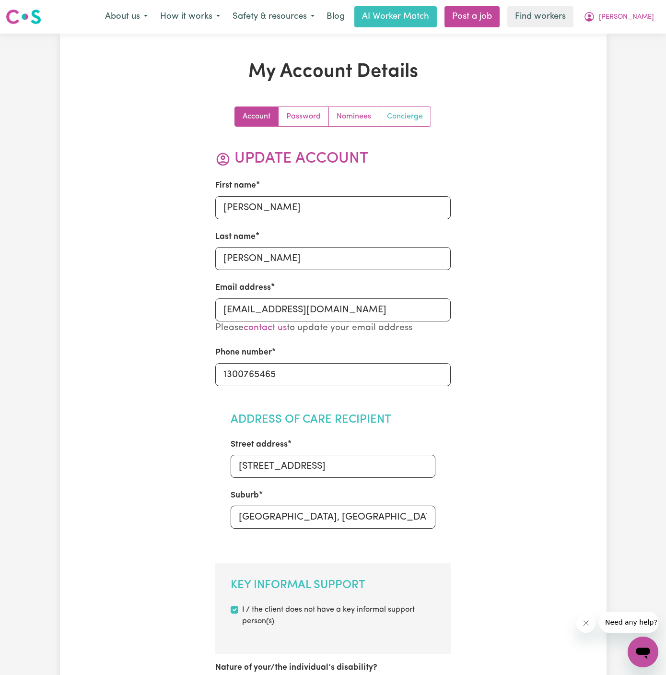
click at [418, 109] on link "Concierge" at bounding box center [404, 116] width 51 height 19
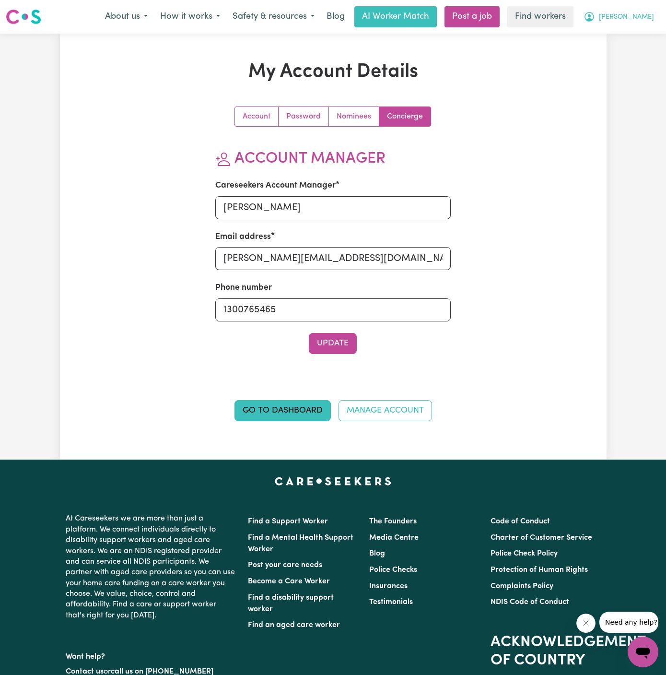
click at [654, 16] on button "[PERSON_NAME]" at bounding box center [618, 17] width 83 height 20
click at [647, 33] on link "My Dashboard" at bounding box center [622, 37] width 76 height 18
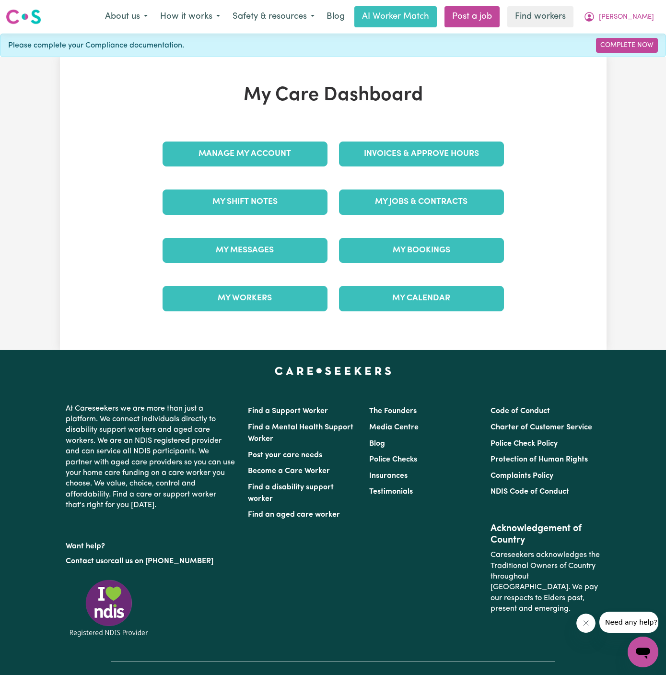
click at [448, 214] on div "My Jobs & Contracts" at bounding box center [421, 202] width 176 height 48
click at [419, 202] on link "My Jobs & Contracts" at bounding box center [421, 201] width 165 height 25
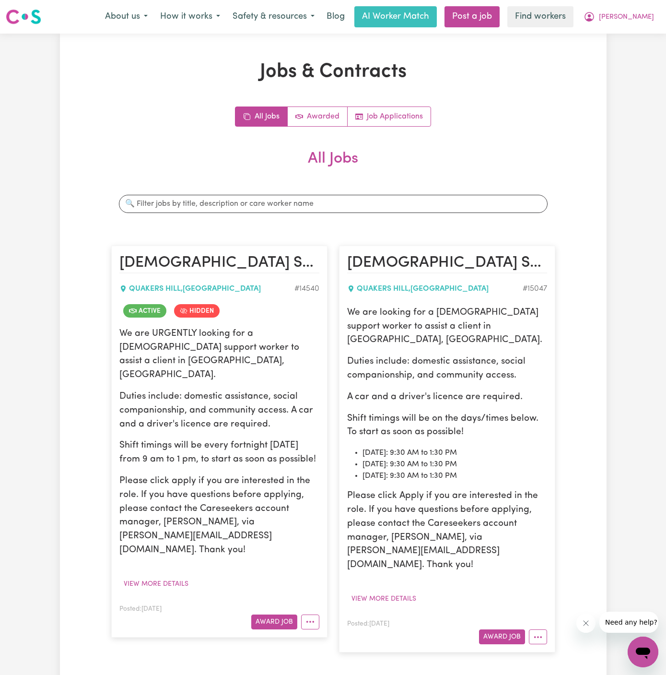
click at [227, 344] on p "We are URGENTLY looking for a female support worker to assist a client in Quake…" at bounding box center [219, 354] width 200 height 55
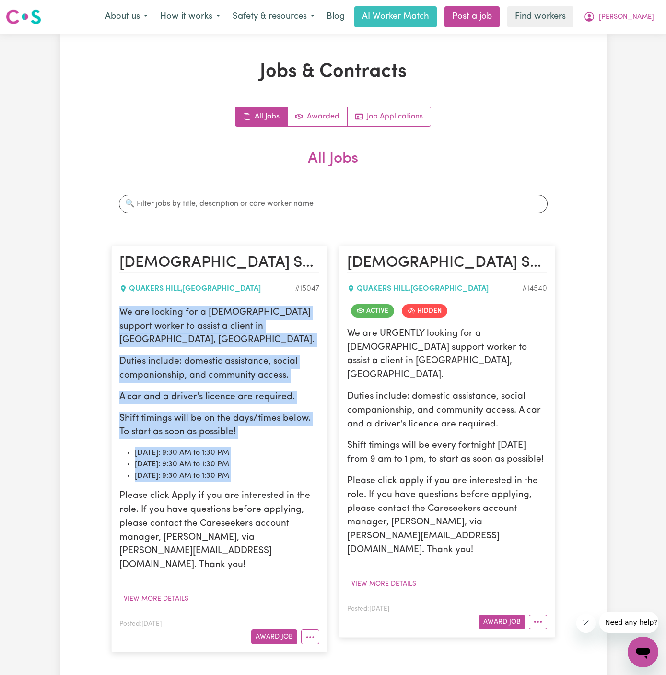
drag, startPoint x: 120, startPoint y: 315, endPoint x: 274, endPoint y: 467, distance: 216.0
click at [274, 467] on div "We are looking for a female support worker to assist a client in Quakers Hill, …" at bounding box center [219, 439] width 200 height 266
copy div "We are looking for a female support worker to assist a client in Quakers Hill, …"
click at [648, 13] on span "[PERSON_NAME]" at bounding box center [626, 17] width 55 height 11
click at [618, 54] on link "Logout" at bounding box center [622, 55] width 76 height 18
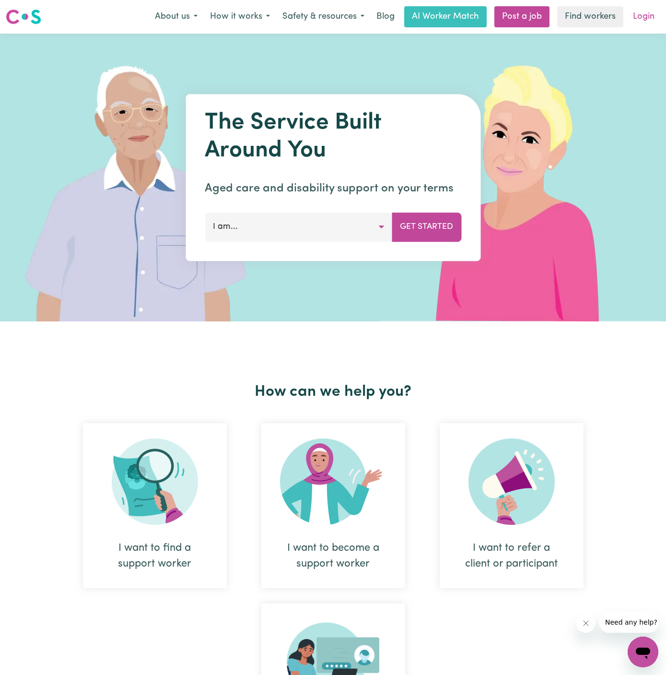
click at [649, 14] on link "Login" at bounding box center [643, 16] width 33 height 21
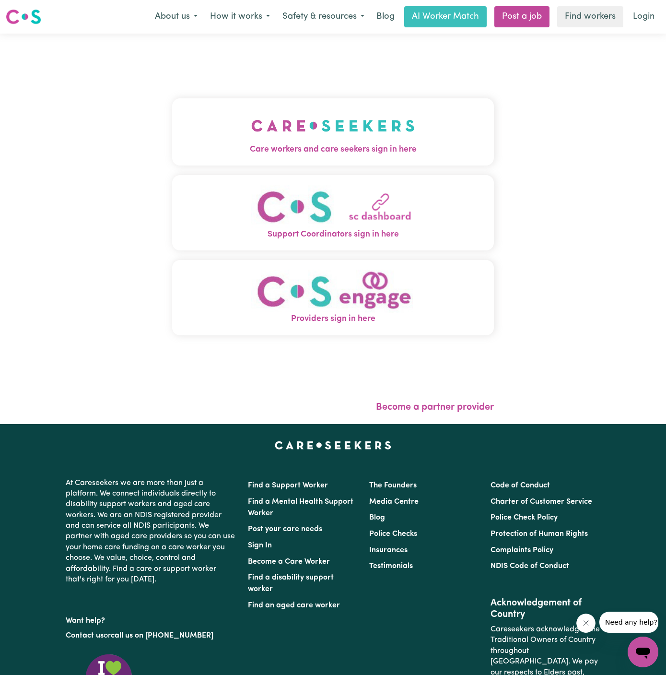
click at [327, 142] on img "Care workers and care seekers sign in here" at bounding box center [332, 125] width 163 height 35
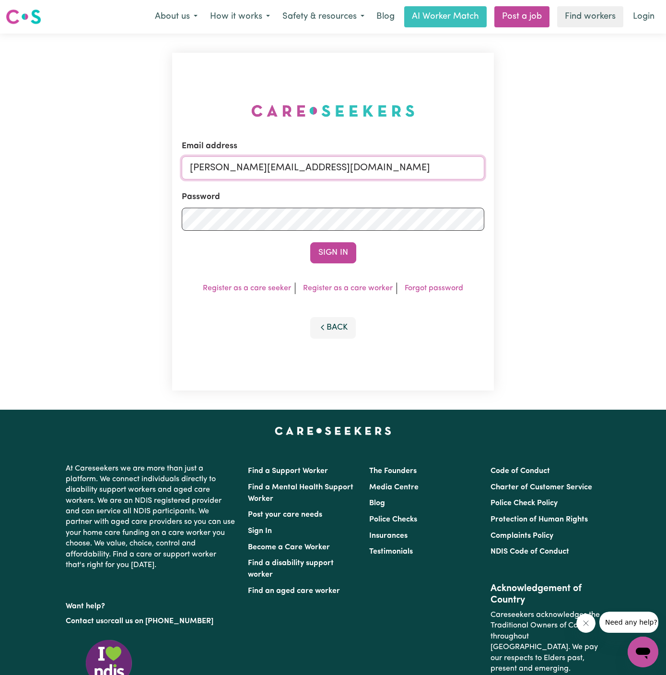
click at [402, 174] on input "dyan@careseekers.com.au" at bounding box center [333, 167] width 303 height 23
drag, startPoint x: 240, startPoint y: 164, endPoint x: 736, endPoint y: 161, distance: 495.8
click at [665, 161] on html "Menu About us How it works Safety & resources Blog AI Worker Match Post a job F…" at bounding box center [333, 411] width 666 height 822
type input "superuser~BruceTWC@careseekers.com.au"
click at [335, 255] on button "Sign In" at bounding box center [333, 252] width 46 height 21
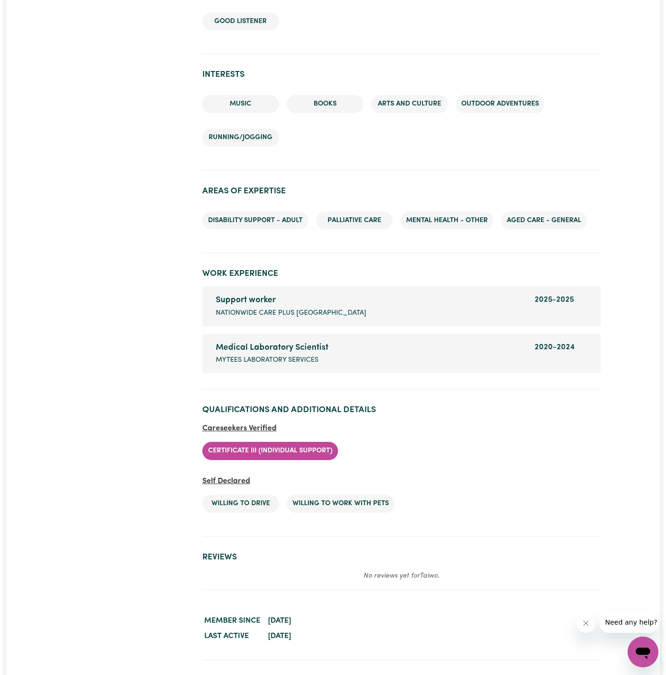
scroll to position [1346, 0]
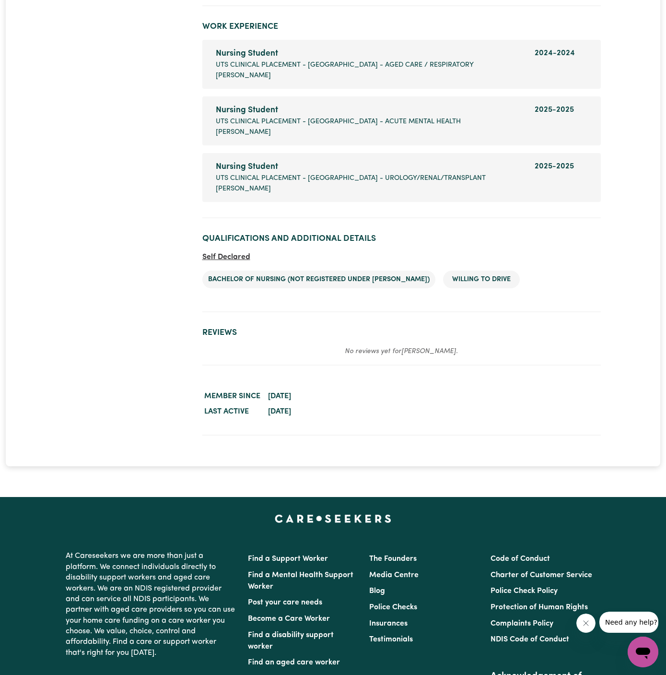
scroll to position [1516, 0]
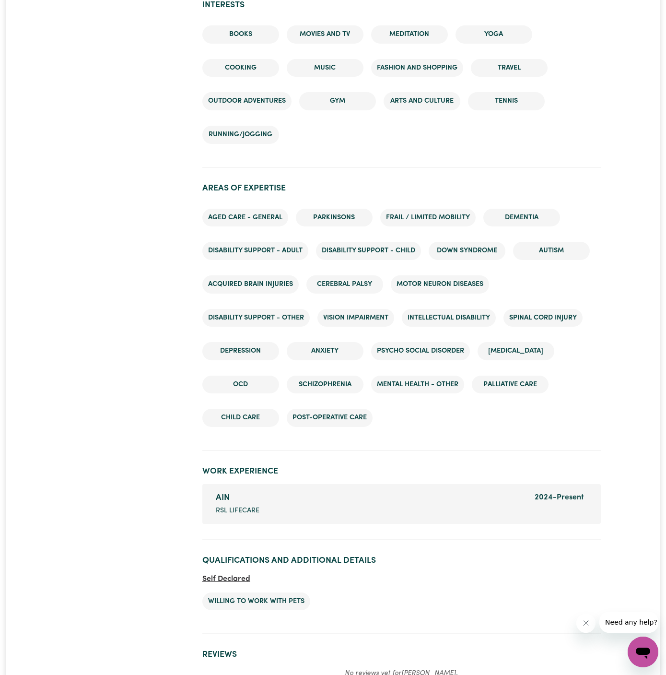
scroll to position [1580, 0]
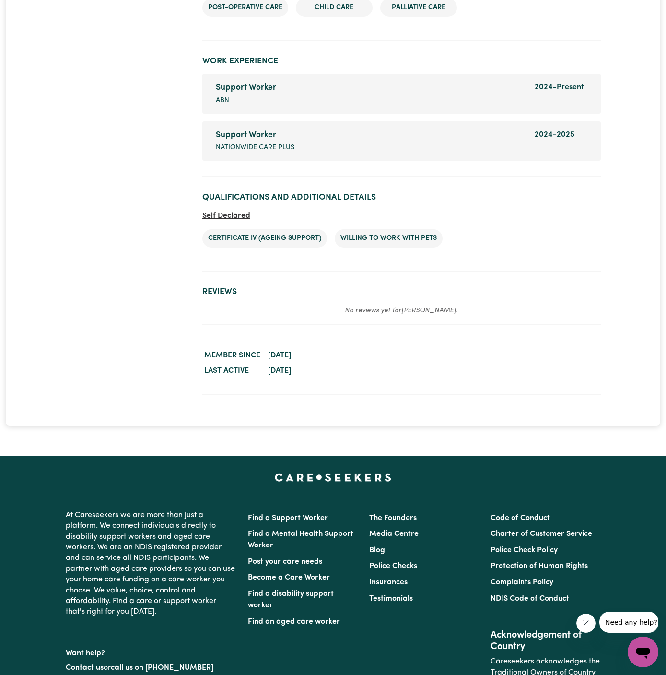
scroll to position [1598, 0]
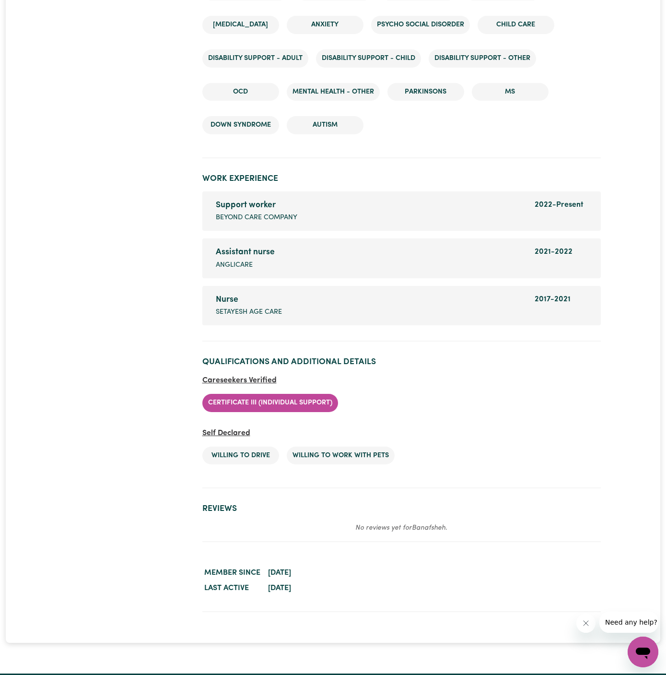
scroll to position [1693, 0]
